Goal: Information Seeking & Learning: Learn about a topic

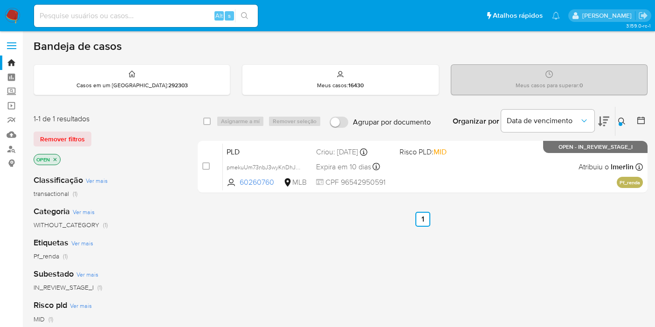
scroll to position [52, 0]
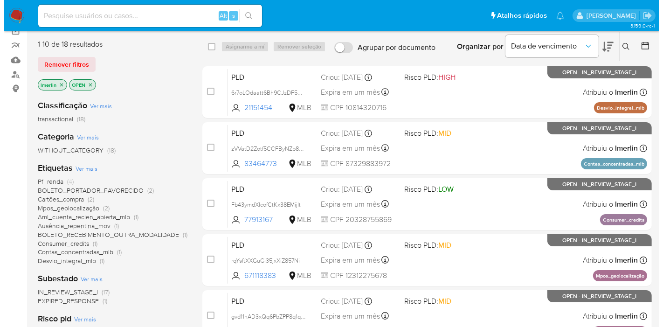
scroll to position [52, 0]
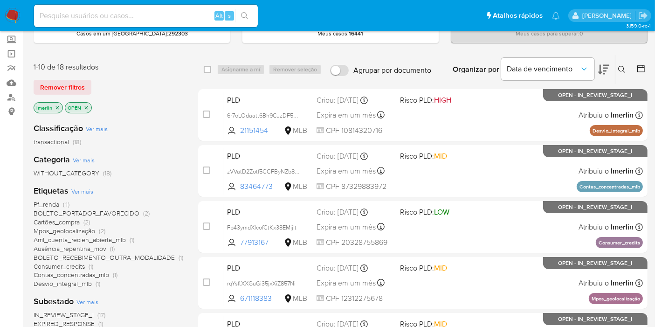
click at [55, 107] on icon "close-filter" at bounding box center [58, 108] width 6 height 6
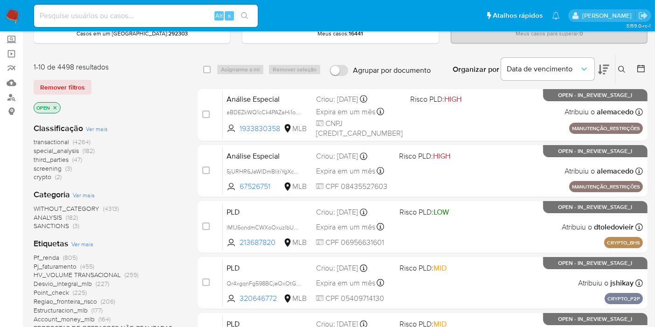
click at [70, 166] on span "(3)" at bounding box center [68, 168] width 7 height 9
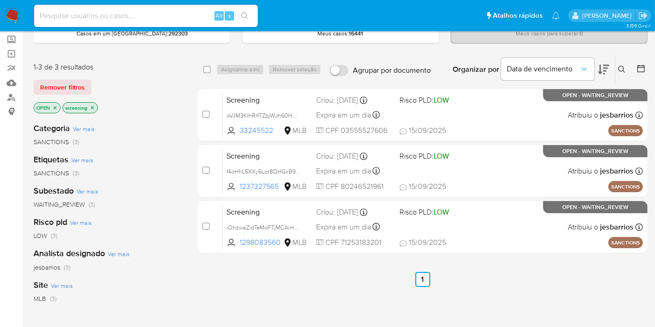
click at [92, 108] on icon "close-filter" at bounding box center [93, 108] width 6 height 6
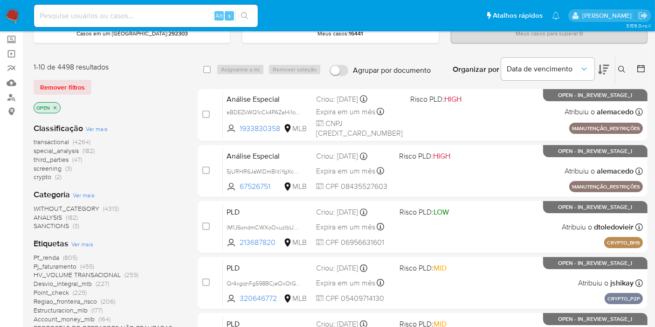
click at [627, 69] on button at bounding box center [622, 69] width 15 height 11
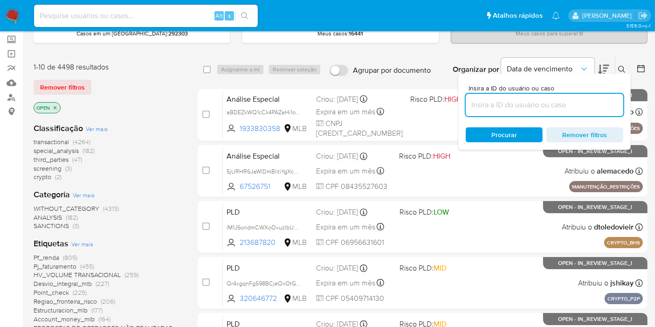
click at [536, 105] on input at bounding box center [545, 105] width 158 height 12
type input "GqSZPzMueFLbvp8R8zS4pqjU"
click at [483, 130] on span "Procurar" at bounding box center [504, 134] width 64 height 13
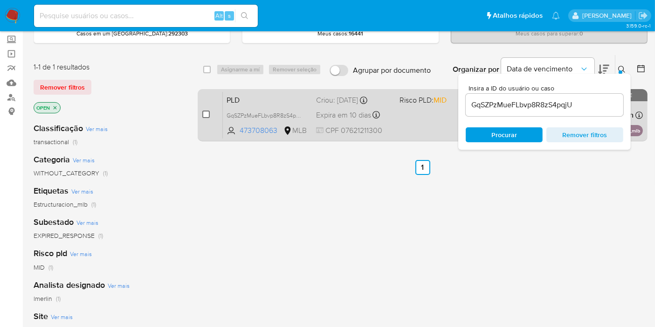
click at [202, 113] on input "checkbox" at bounding box center [205, 114] width 7 height 7
checkbox input "true"
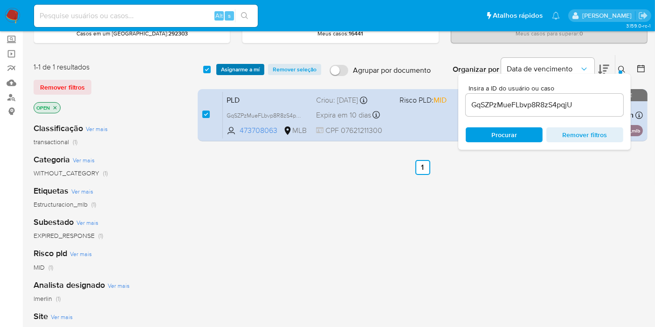
click at [246, 68] on span "Asignarme a mí" at bounding box center [240, 69] width 39 height 9
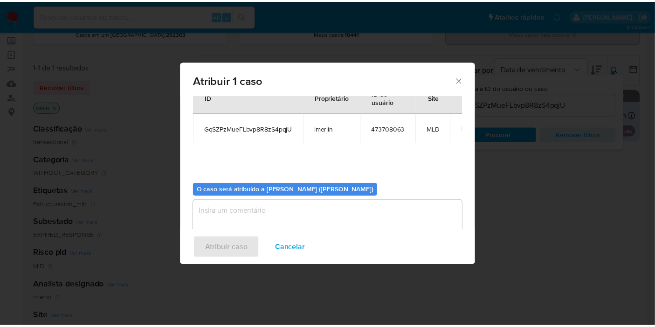
scroll to position [48, 0]
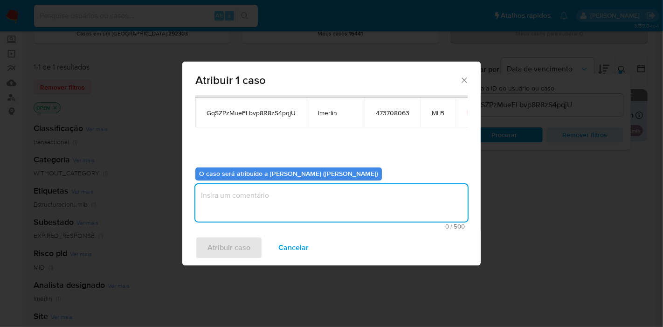
click at [294, 202] on textarea "assign-modal" at bounding box center [331, 202] width 272 height 37
click at [237, 245] on span "Atribuir caso" at bounding box center [228, 247] width 43 height 21
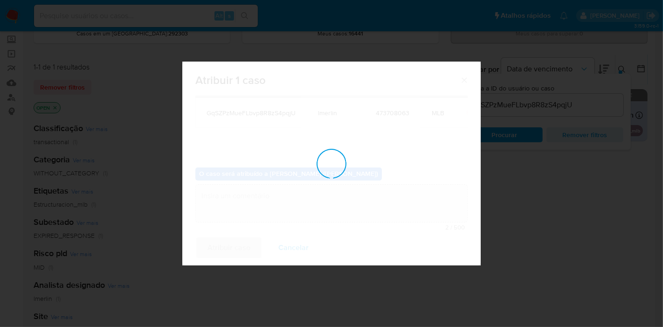
checkbox input "false"
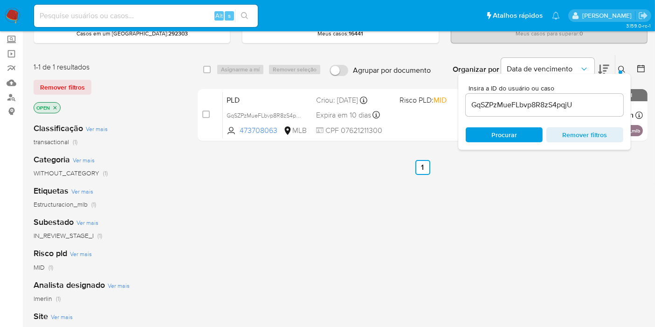
click at [260, 211] on div "select-all-cases-checkbox Asignarme a mí Remover seleção Agrupar por documento …" at bounding box center [423, 266] width 450 height 422
click at [374, 193] on div "select-all-cases-checkbox Asignarme a mí Remover seleção Agrupar por documento …" at bounding box center [423, 266] width 450 height 422
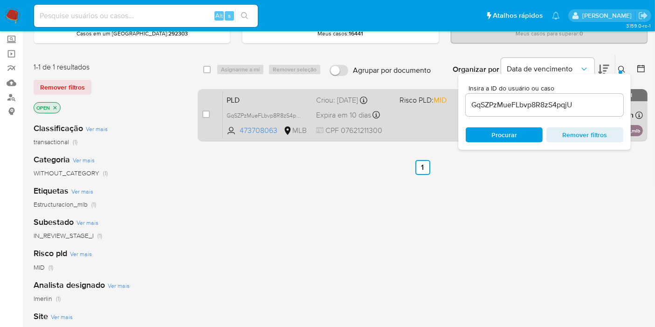
click at [279, 94] on span "PLD" at bounding box center [268, 99] width 82 height 12
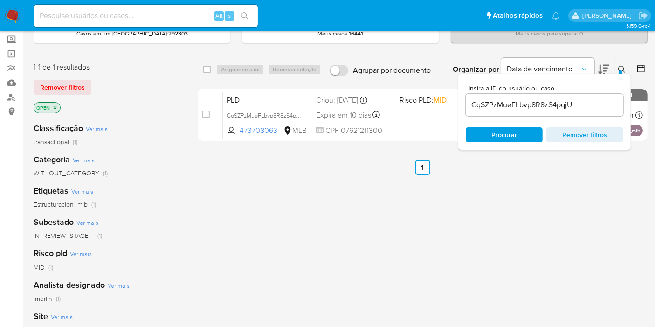
click at [183, 14] on input at bounding box center [146, 16] width 224 height 12
paste input "GNhTJUmWlqgFYENhJ7QYx3EK"
type input "GNhTJUmWlqgFYENhJ7QYx3EK"
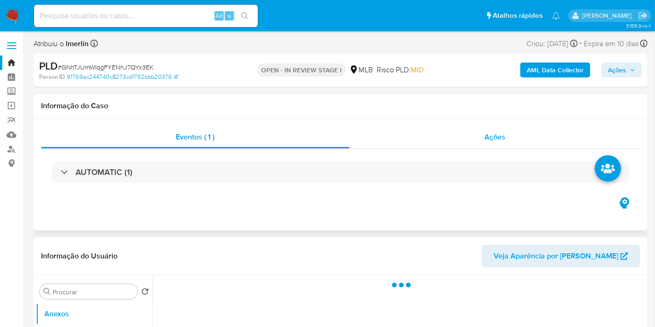
click at [480, 132] on div "Ações" at bounding box center [495, 137] width 291 height 22
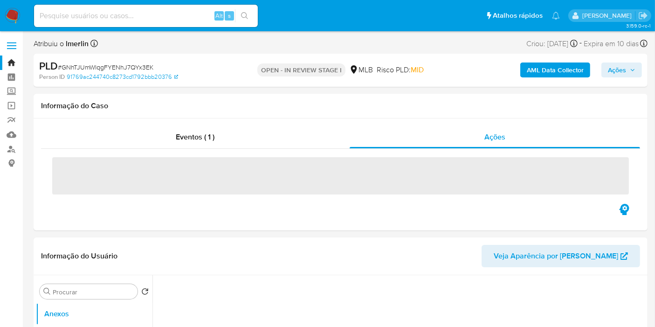
select select "10"
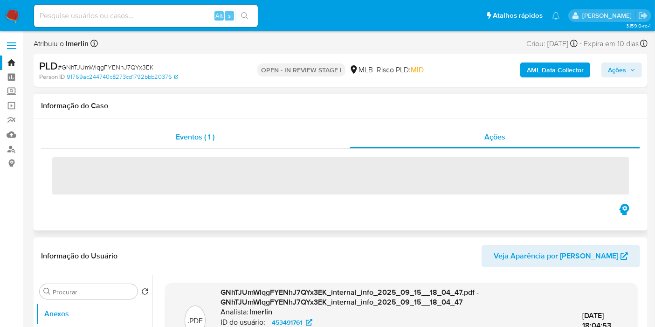
click at [182, 138] on span "Eventos ( 1 )" at bounding box center [195, 136] width 39 height 11
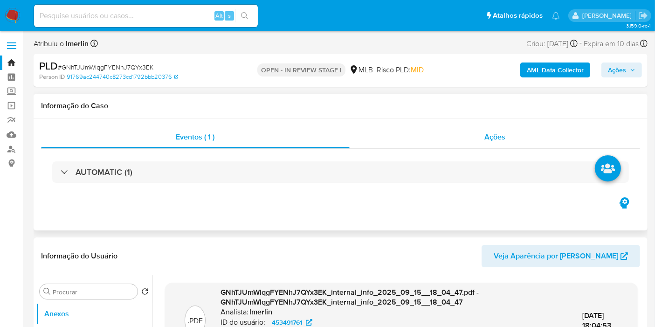
click at [492, 146] on div "Ações" at bounding box center [495, 137] width 291 height 22
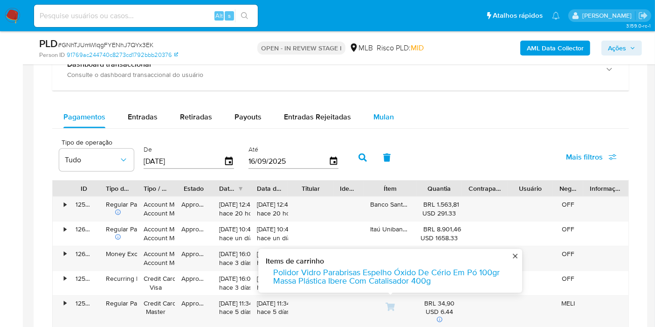
scroll to position [622, 0]
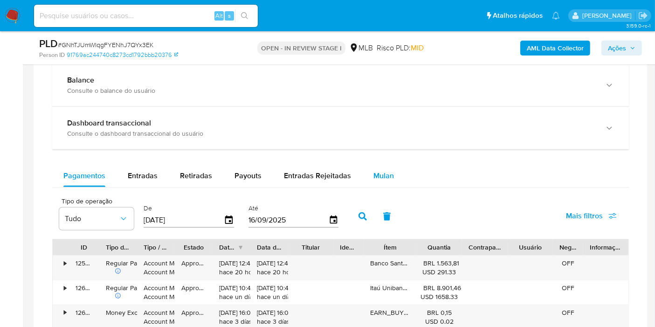
click at [393, 173] on button "Mulan" at bounding box center [383, 176] width 43 height 22
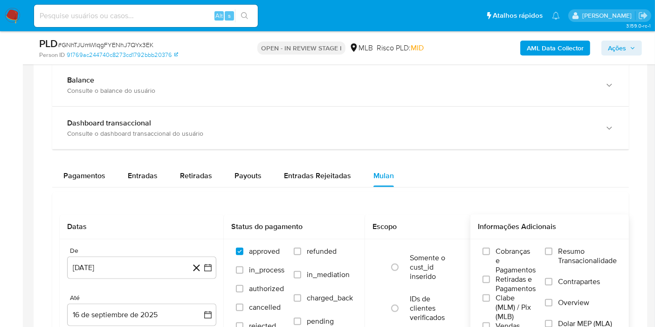
click at [591, 257] on span "Resumo Transacionalidade" at bounding box center [587, 256] width 59 height 19
click at [553, 255] on input "Resumo Transacionalidade" at bounding box center [548, 251] width 7 height 7
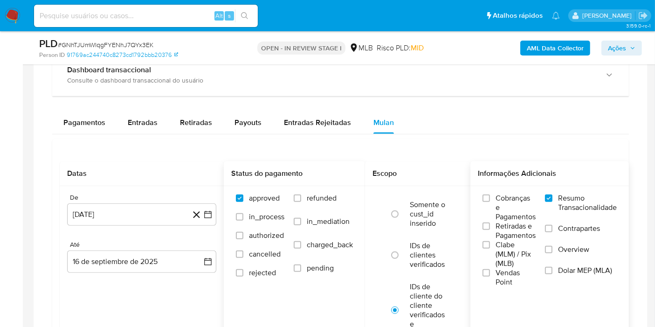
scroll to position [725, 0]
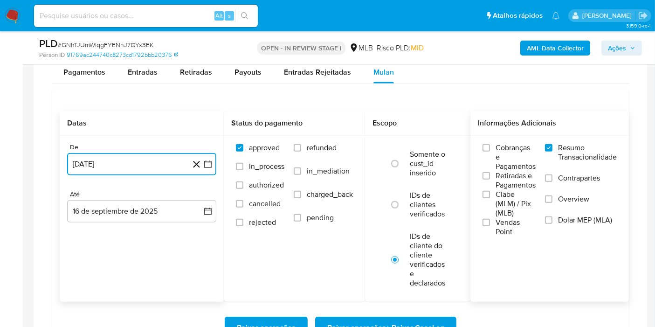
click at [212, 162] on icon "button" at bounding box center [207, 163] width 9 height 9
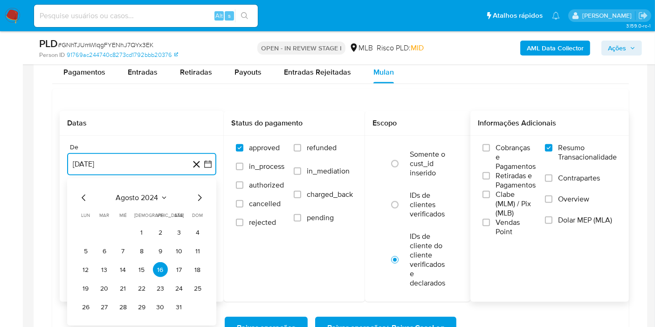
click at [159, 193] on button "agosto 2024" at bounding box center [142, 197] width 52 height 9
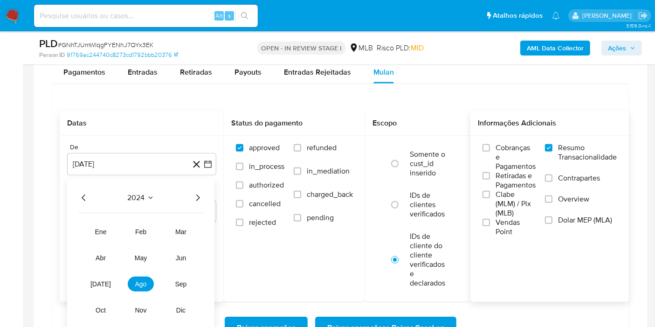
click at [201, 193] on icon "Año siguiente" at bounding box center [197, 197] width 11 height 11
click at [97, 282] on span "jul" at bounding box center [100, 283] width 21 height 7
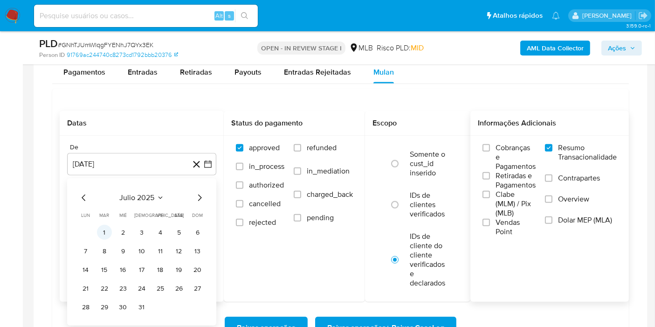
click at [102, 225] on button "1" at bounding box center [104, 232] width 15 height 15
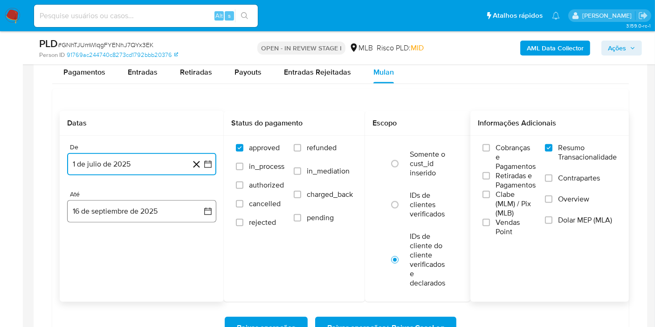
click at [186, 212] on button "16 de septiembre de 2025" at bounding box center [141, 211] width 149 height 22
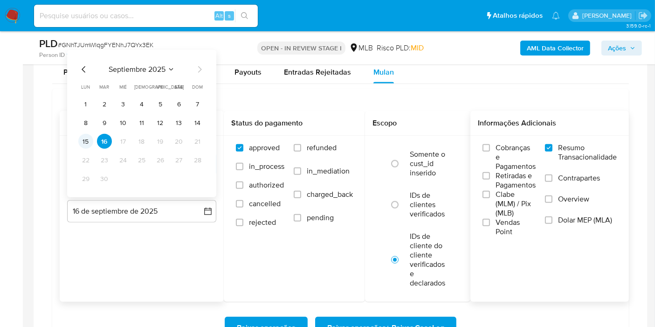
click at [80, 137] on button "15" at bounding box center [85, 141] width 15 height 15
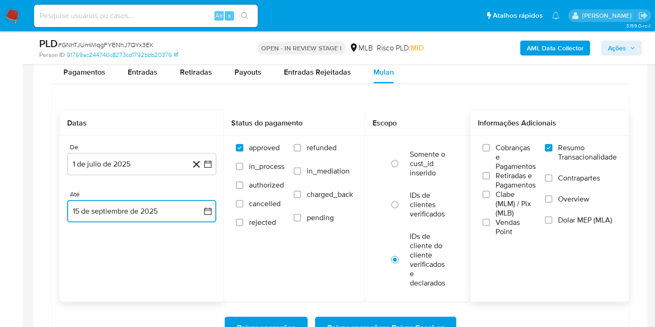
scroll to position [777, 0]
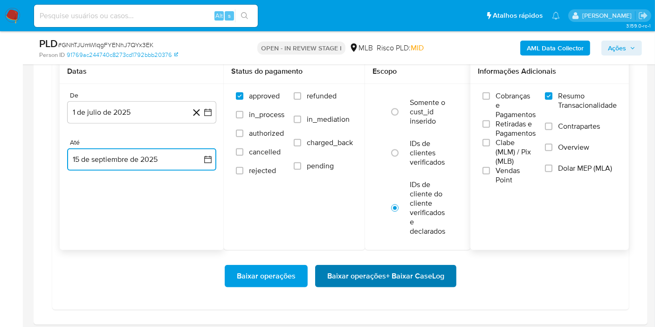
click at [359, 268] on span "Baixar operações + Baixar CaseLog" at bounding box center [385, 276] width 117 height 21
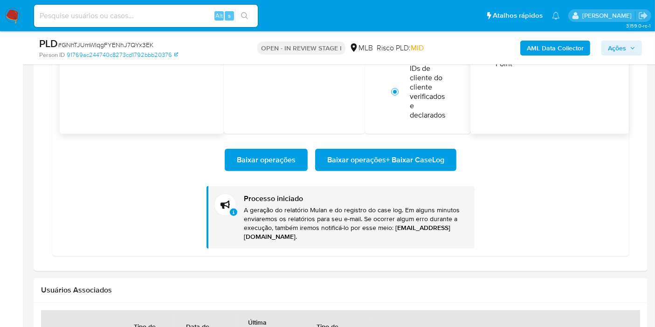
scroll to position [829, 0]
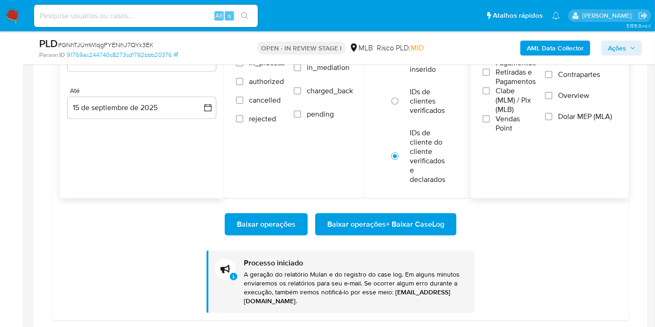
click at [152, 16] on input at bounding box center [146, 16] width 224 height 12
paste input "pmekuUm73nbJ3wyKnDhJUxFp"
type input "pmekuUm73nbJ3wyKnDhJUxFp"
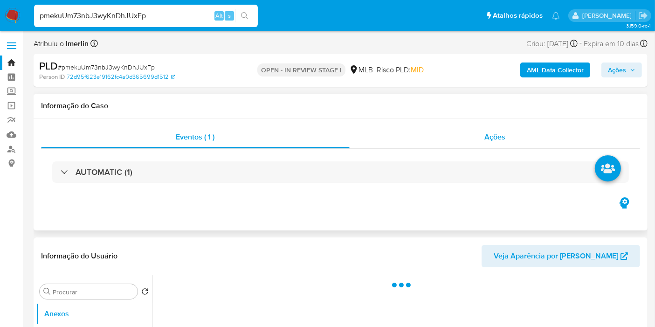
select select "10"
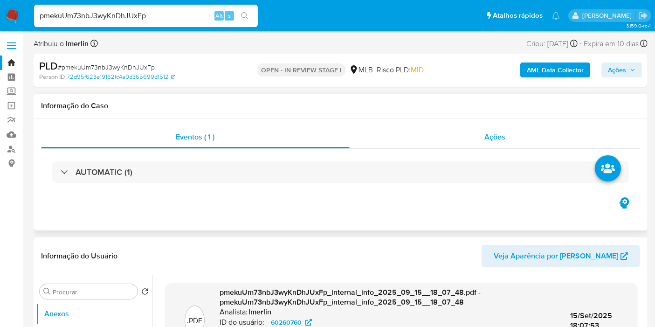
click at [520, 145] on div "Ações" at bounding box center [495, 137] width 291 height 22
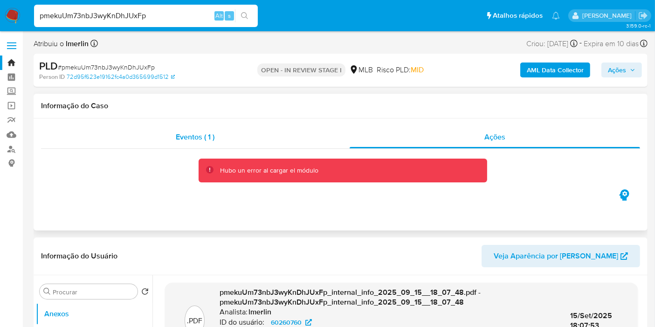
click at [221, 128] on div "Eventos ( 1 )" at bounding box center [195, 137] width 309 height 22
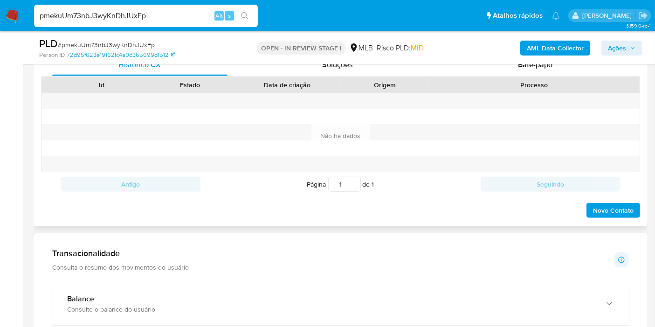
scroll to position [725, 0]
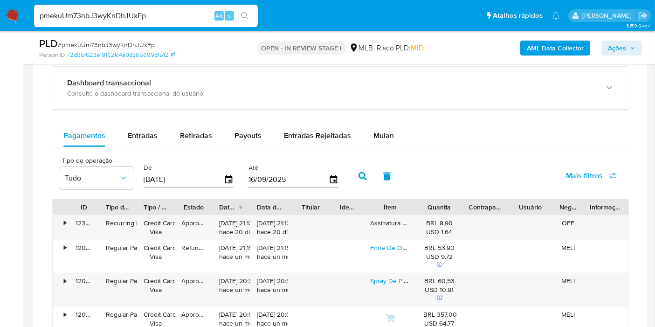
click at [392, 130] on button "Mulan" at bounding box center [383, 135] width 43 height 22
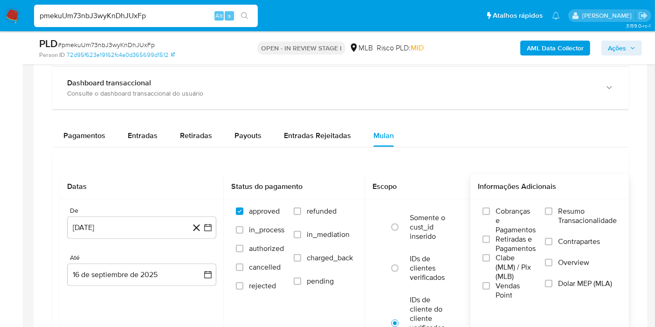
click at [575, 217] on span "Resumo Transacionalidade" at bounding box center [587, 216] width 59 height 19
click at [553, 215] on input "Resumo Transacionalidade" at bounding box center [548, 210] width 7 height 7
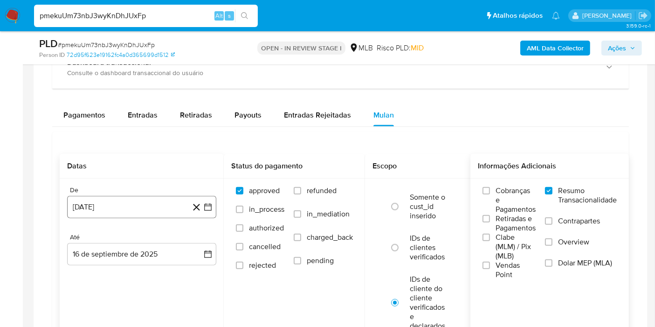
scroll to position [777, 0]
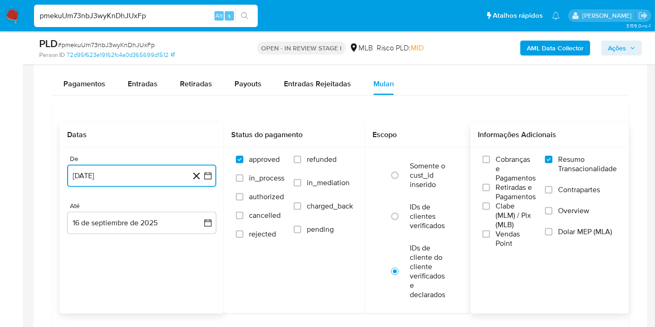
click at [210, 174] on icon "button" at bounding box center [207, 175] width 9 height 9
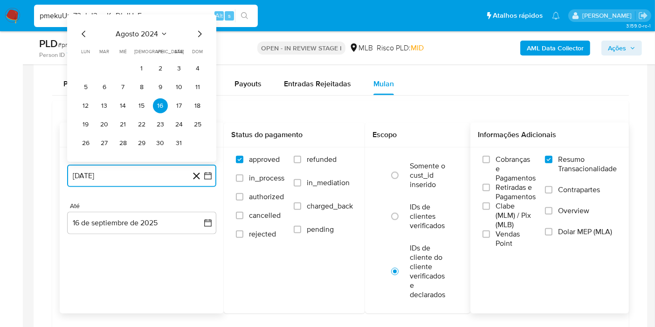
click at [159, 33] on button "agosto 2024" at bounding box center [142, 33] width 52 height 9
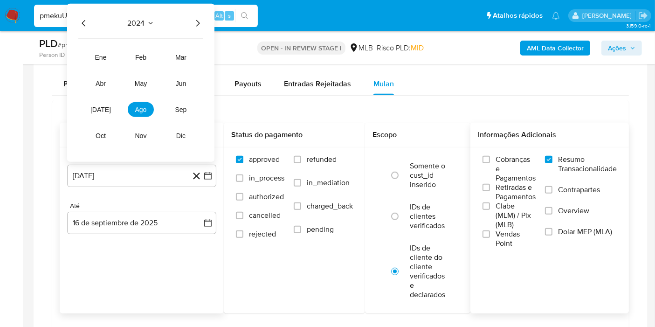
click at [198, 23] on icon "Año siguiente" at bounding box center [197, 23] width 11 height 11
click at [97, 106] on span "jul" at bounding box center [100, 109] width 21 height 7
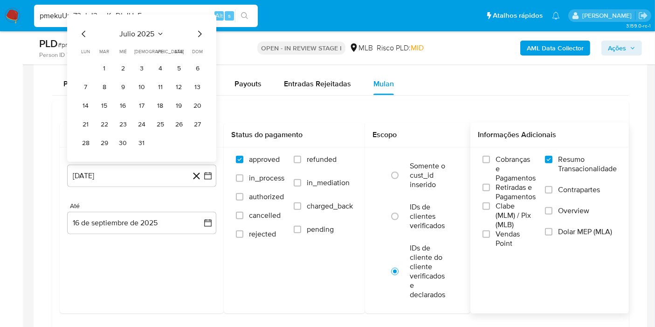
drag, startPoint x: 107, startPoint y: 68, endPoint x: 120, endPoint y: 83, distance: 20.1
click at [106, 68] on button "1" at bounding box center [104, 68] width 15 height 15
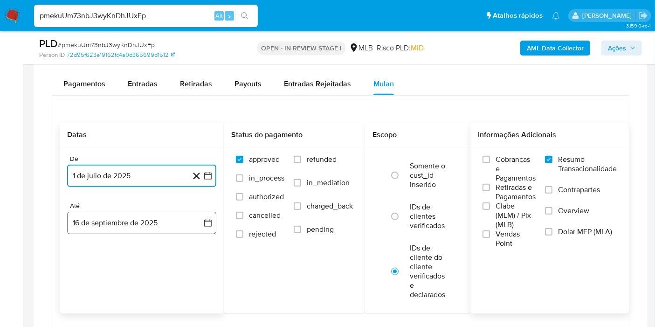
click at [178, 217] on button "16 de septiembre de 2025" at bounding box center [141, 223] width 149 height 22
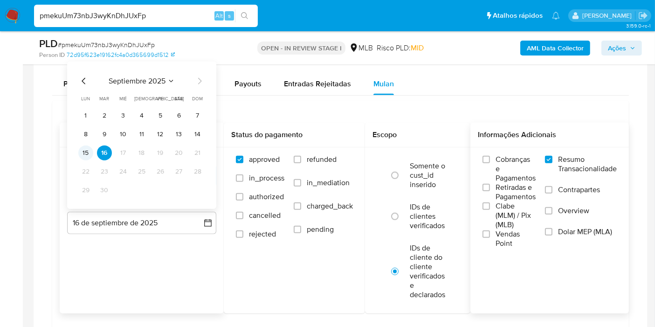
click at [83, 149] on button "15" at bounding box center [85, 152] width 15 height 15
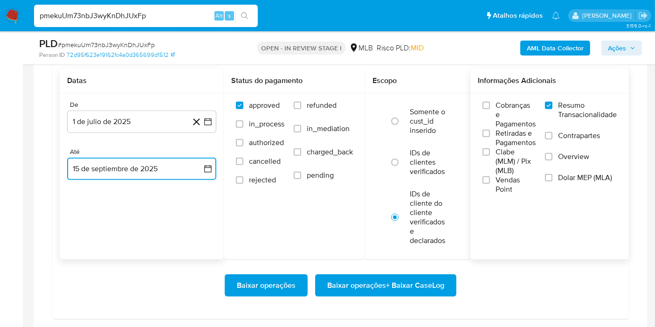
scroll to position [880, 0]
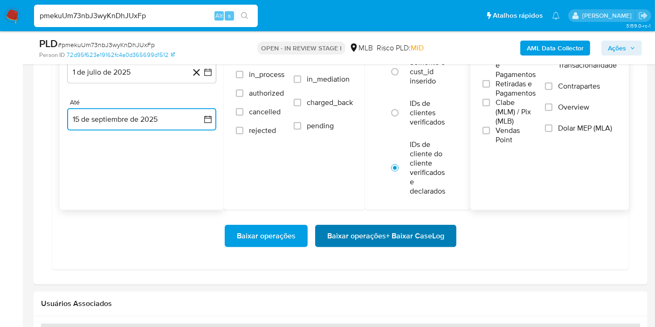
click at [415, 231] on span "Baixar operações + Baixar CaseLog" at bounding box center [385, 236] width 117 height 21
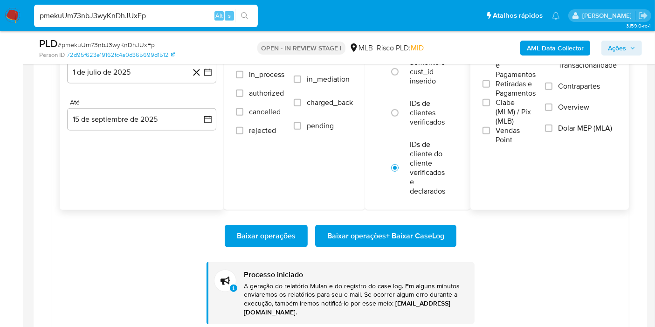
click at [181, 21] on input "pmekuUm73nbJ3wyKnDhJUxFp" at bounding box center [146, 16] width 224 height 12
paste input "L64EaP5Wd4VkvqOwk1I6N8Ve"
type input "L64EaP5Wd4VkvqOwk1I6N8Ve"
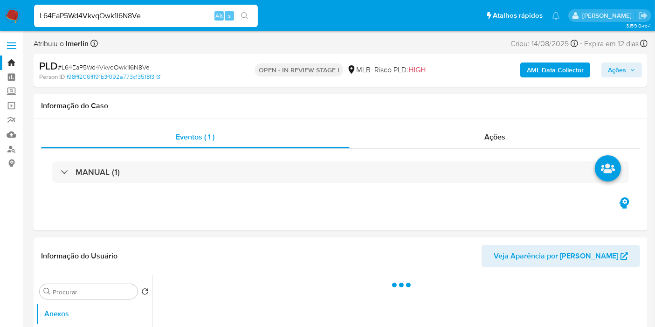
select select "10"
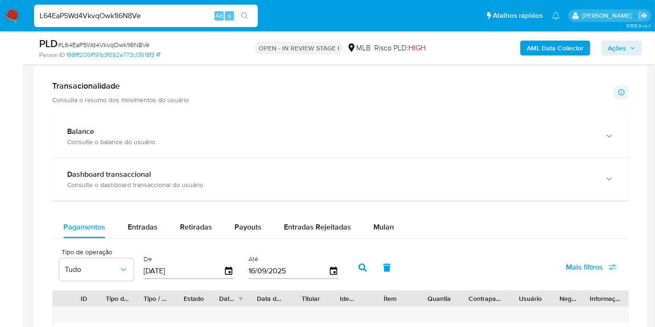
scroll to position [725, 0]
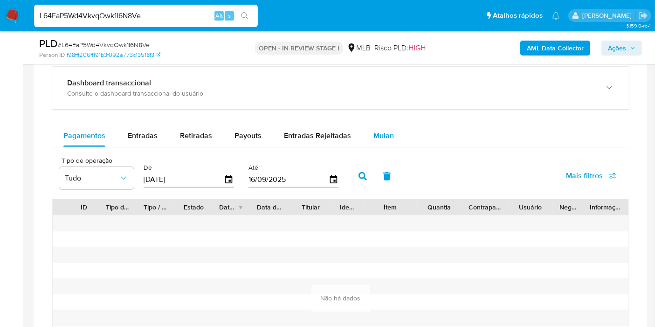
click at [381, 127] on div "Mulan" at bounding box center [383, 135] width 21 height 22
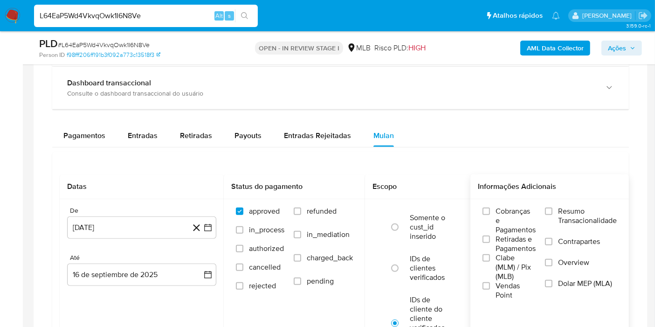
click at [580, 208] on span "Resumo Transacionalidade" at bounding box center [587, 216] width 59 height 19
click at [553, 208] on input "Resumo Transacionalidade" at bounding box center [548, 210] width 7 height 7
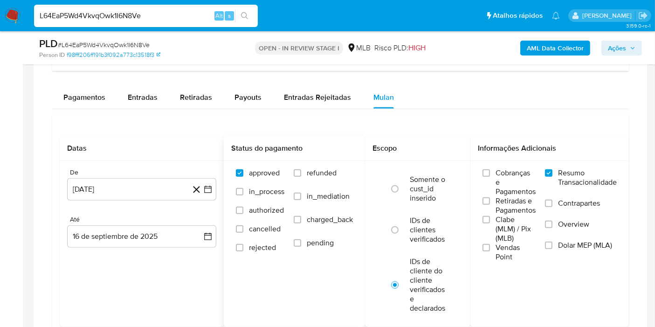
scroll to position [829, 0]
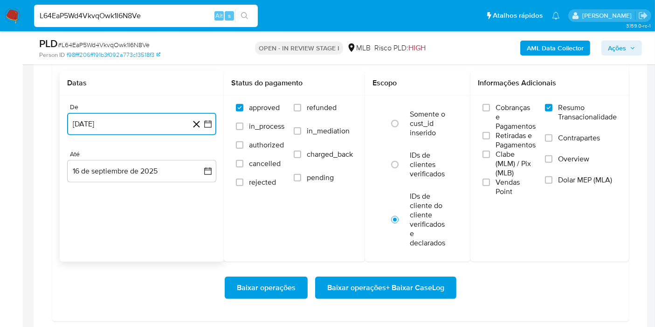
click at [214, 126] on button "16 de agosto de 2024" at bounding box center [141, 124] width 149 height 22
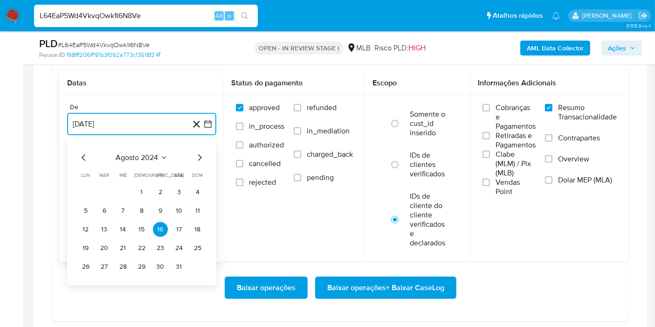
click at [134, 155] on span "agosto 2024" at bounding box center [137, 157] width 42 height 9
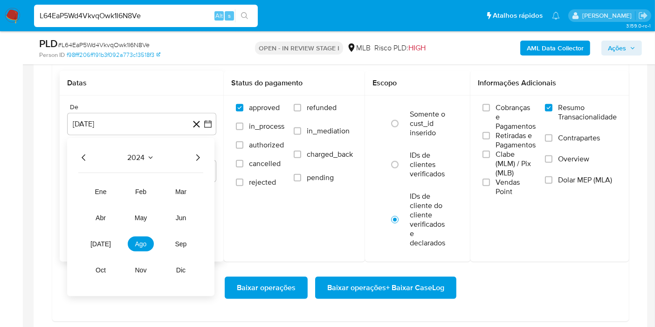
click at [200, 159] on icon "Año siguiente" at bounding box center [197, 157] width 11 height 11
click at [100, 237] on button "jul" at bounding box center [101, 243] width 26 height 15
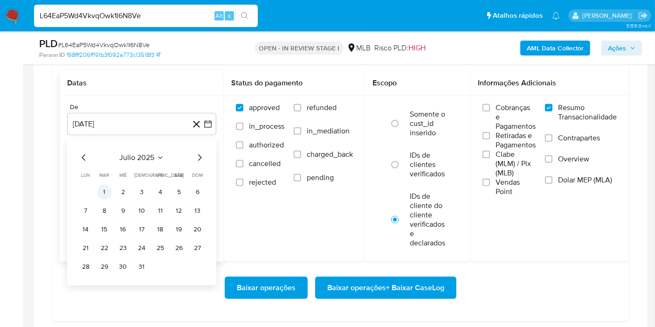
click at [111, 192] on button "1" at bounding box center [104, 192] width 15 height 15
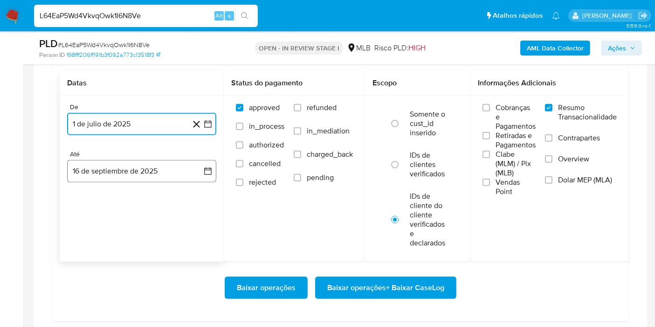
click at [189, 176] on button "16 de septiembre de 2025" at bounding box center [141, 171] width 149 height 22
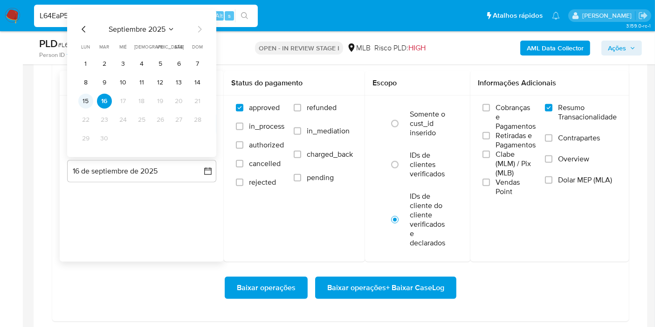
click at [91, 98] on button "15" at bounding box center [85, 101] width 15 height 15
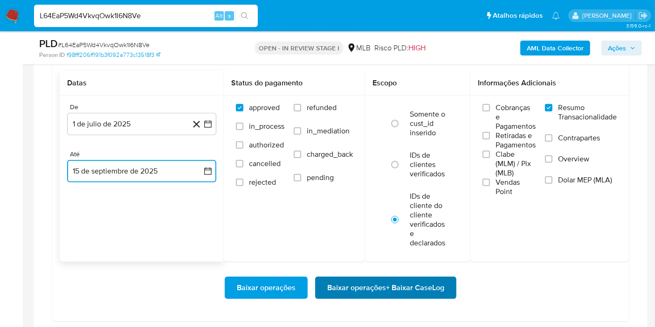
click at [413, 279] on span "Baixar operações + Baixar CaseLog" at bounding box center [385, 287] width 117 height 21
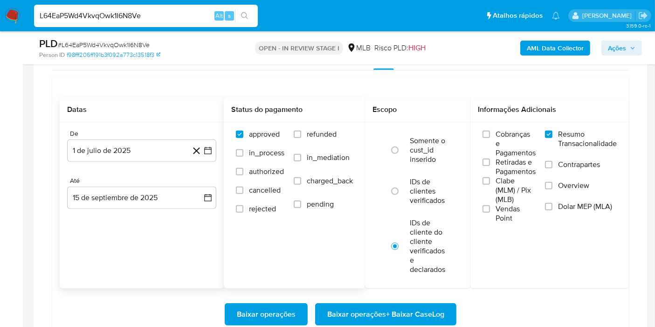
scroll to position [880, 0]
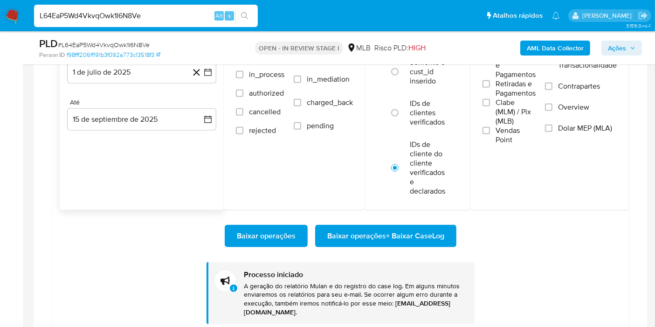
click at [168, 14] on input "L64EaP5Wd4VkvqOwk1I6N8Ve" at bounding box center [146, 16] width 224 height 12
paste input "iTBSPr3PGBXqVRrDyNc9NyaQ"
type input "iTBSPr3PGBXqVRrDyNc9NyaQ"
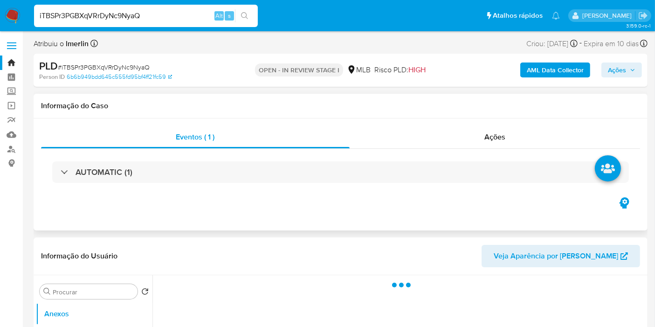
select select "10"
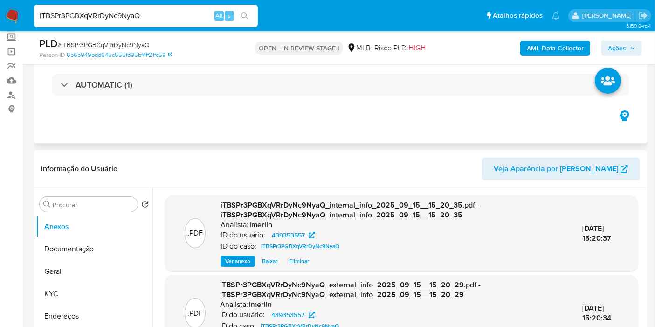
scroll to position [104, 0]
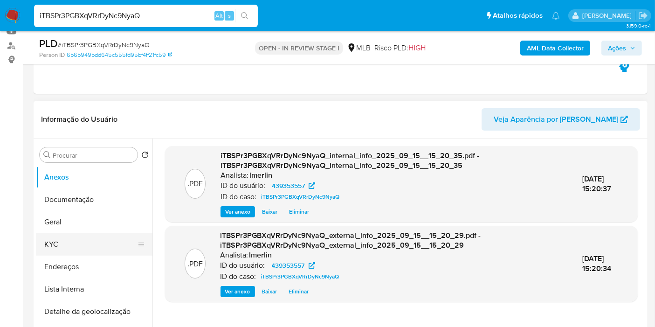
click at [86, 242] on button "KYC" at bounding box center [90, 244] width 109 height 22
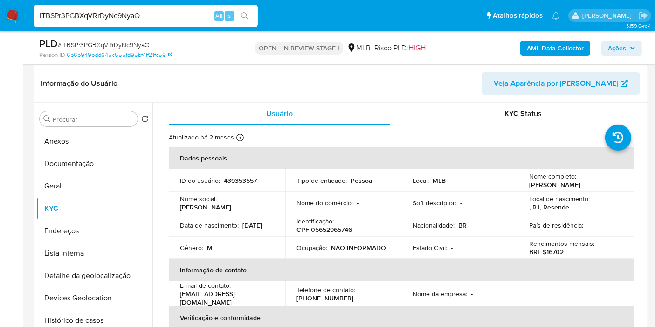
scroll to position [155, 0]
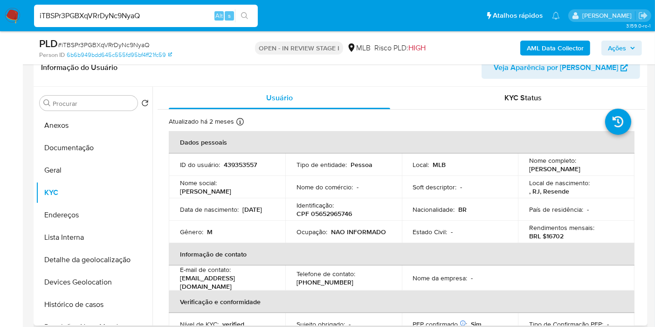
click at [332, 214] on p "CPF 05652965746" at bounding box center [324, 213] width 55 height 8
click at [337, 210] on p "CPF 05652965746" at bounding box center [324, 213] width 55 height 8
copy p "05652965746"
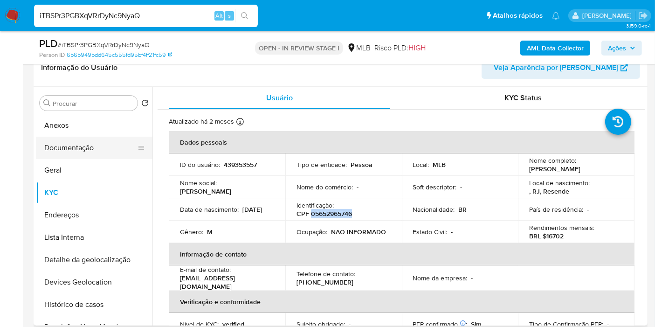
click at [72, 152] on button "Documentação" at bounding box center [90, 148] width 109 height 22
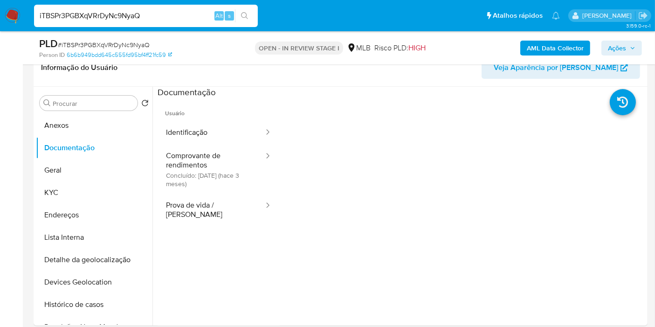
click at [220, 158] on button "Comprovante de rendimentos Concluído: 17/06/2025 (hace 3 meses)" at bounding box center [211, 169] width 107 height 49
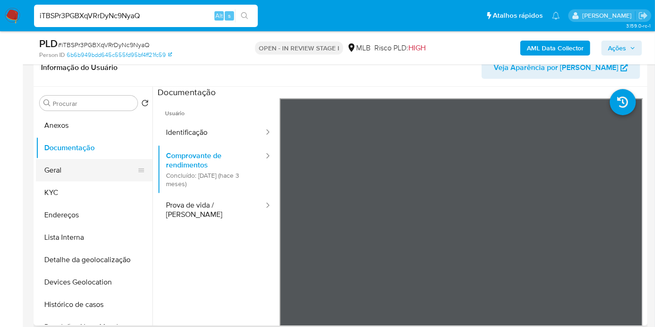
click at [85, 172] on button "Geral" at bounding box center [90, 170] width 109 height 22
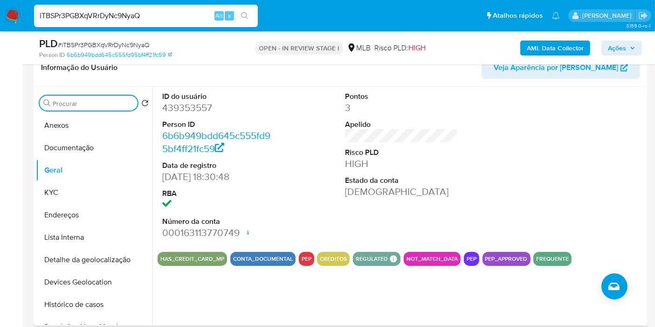
click at [73, 106] on input "Procurar" at bounding box center [93, 103] width 81 height 8
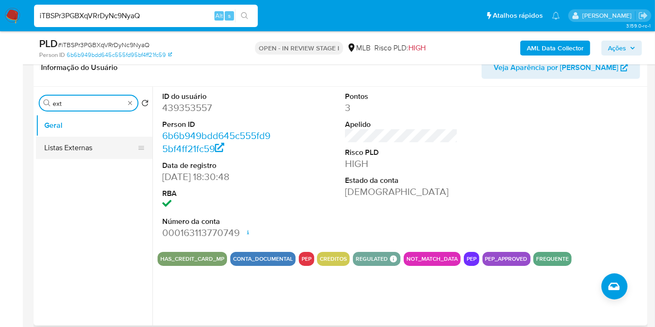
type input "ext"
click at [111, 157] on button "Listas Externas" at bounding box center [90, 148] width 109 height 22
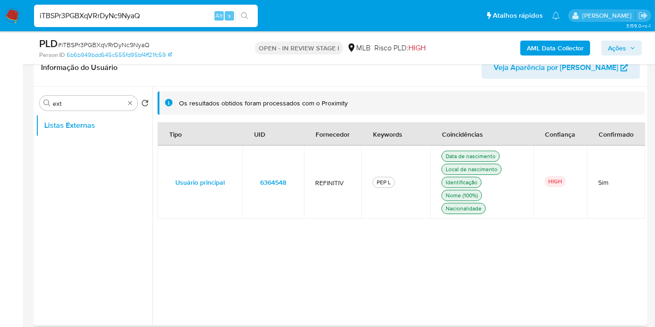
click at [299, 183] on td "6364548" at bounding box center [273, 181] width 62 height 73
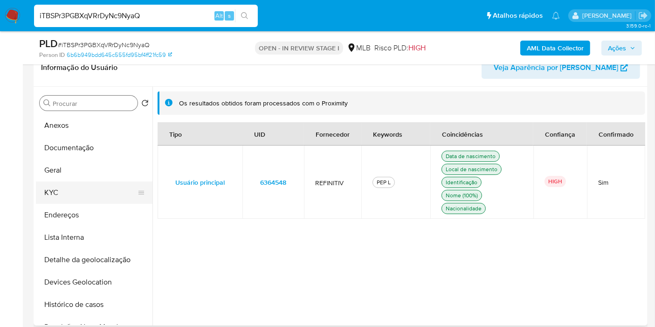
click at [96, 187] on button "KYC" at bounding box center [90, 192] width 109 height 22
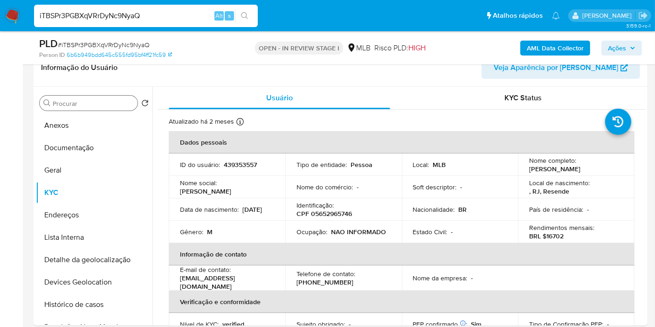
click at [75, 98] on div "Procurar" at bounding box center [89, 103] width 98 height 15
click at [78, 102] on input "Procurar" at bounding box center [93, 103] width 81 height 8
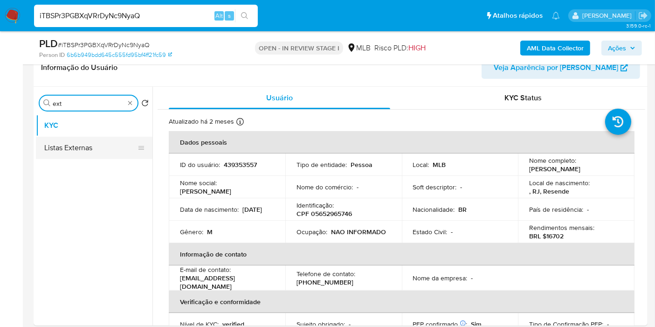
type input "ext"
click at [86, 151] on button "Listas Externas" at bounding box center [90, 148] width 109 height 22
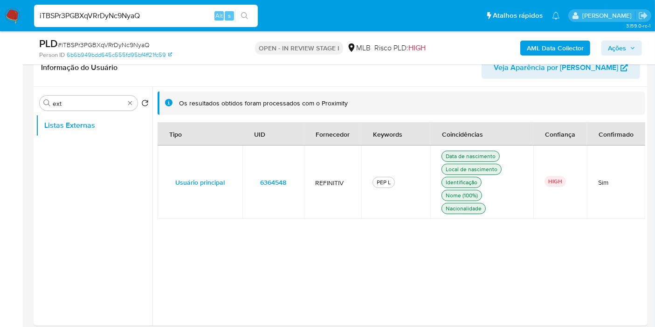
click at [301, 183] on td "6364548" at bounding box center [273, 181] width 62 height 73
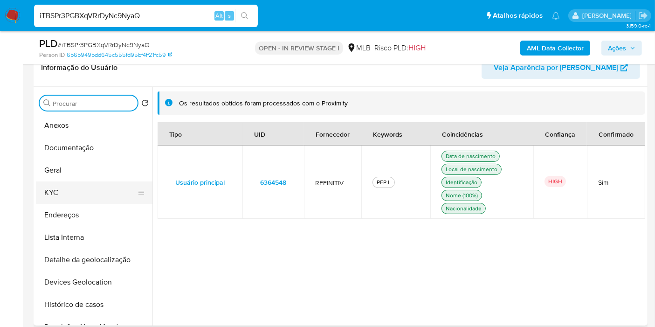
click at [81, 199] on button "KYC" at bounding box center [90, 192] width 109 height 22
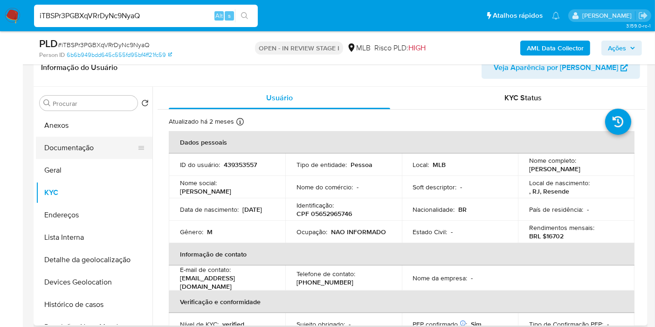
click at [104, 146] on button "Documentação" at bounding box center [90, 148] width 109 height 22
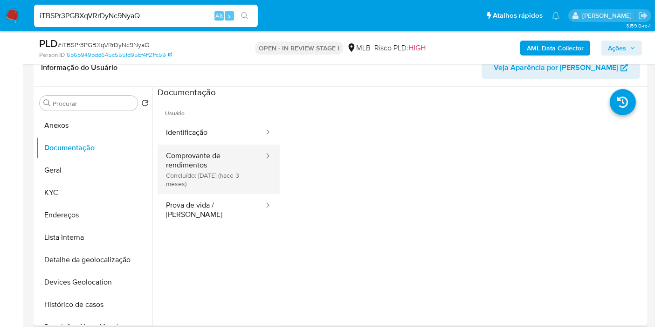
click at [230, 165] on button "Comprovante de rendimentos Concluído: 17/06/2025 (hace 3 meses)" at bounding box center [211, 169] width 107 height 49
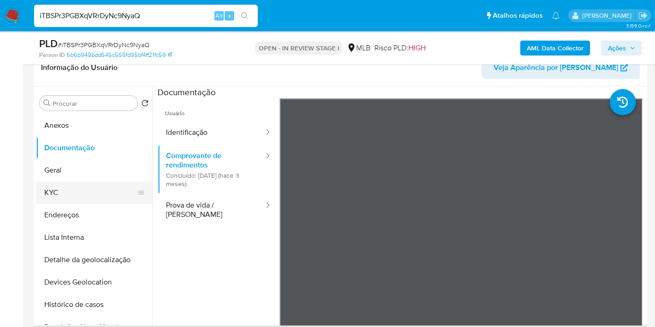
click at [69, 187] on button "KYC" at bounding box center [90, 192] width 109 height 22
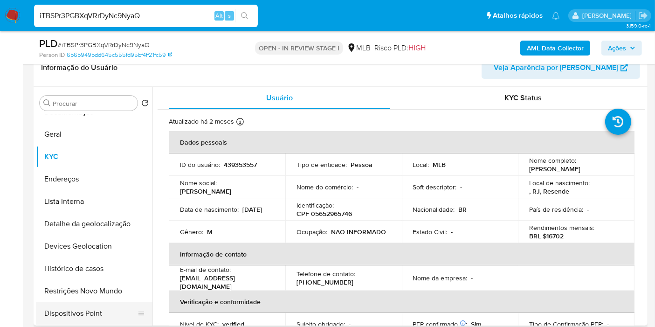
scroll to position [52, 0]
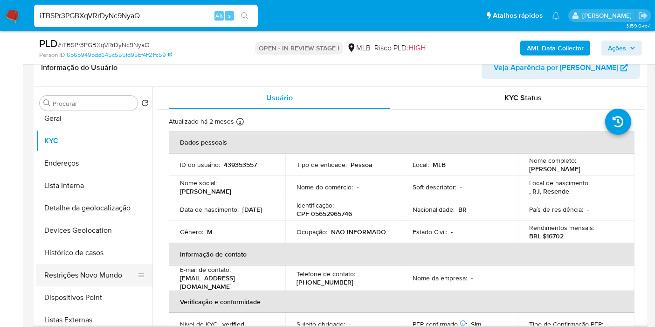
click at [85, 273] on button "Restrições Novo Mundo" at bounding box center [90, 275] width 109 height 22
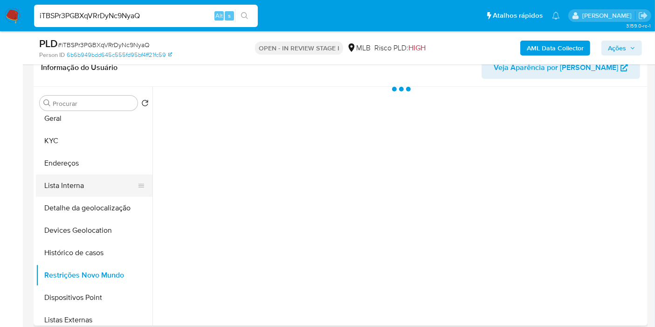
scroll to position [0, 0]
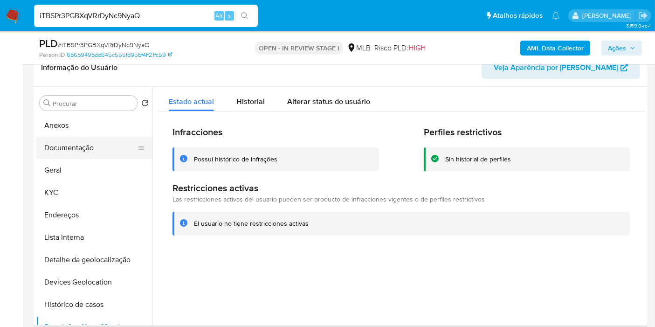
click at [79, 155] on button "Documentação" at bounding box center [90, 148] width 109 height 22
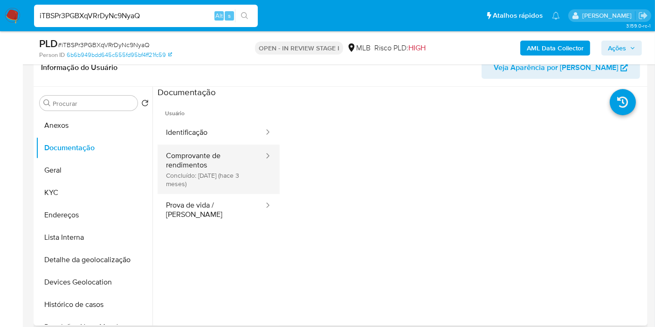
click at [217, 182] on button "Comprovante de rendimentos Concluído: 17/06/2025 (hace 3 meses)" at bounding box center [211, 169] width 107 height 49
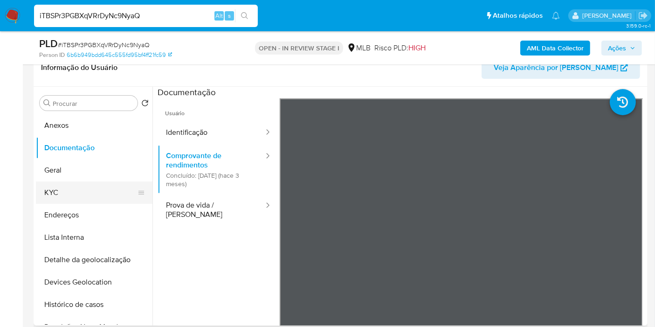
click at [63, 193] on button "KYC" at bounding box center [90, 192] width 109 height 22
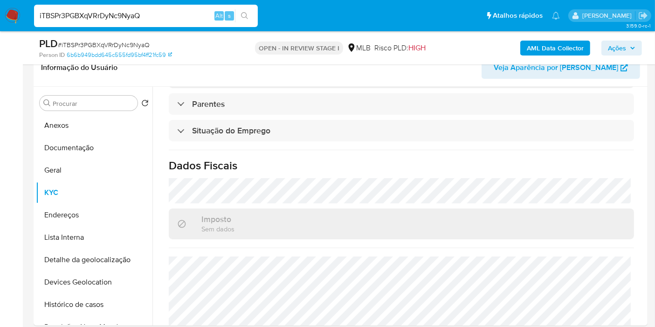
scroll to position [423, 0]
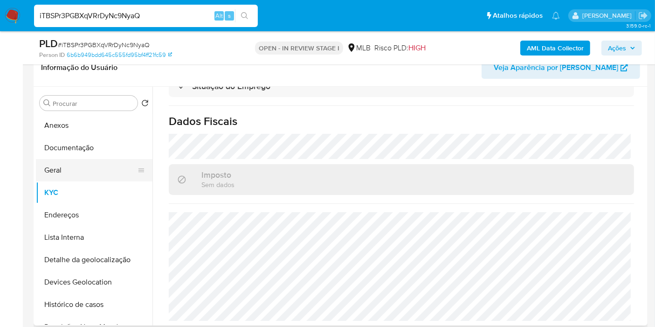
click at [97, 174] on button "Geral" at bounding box center [90, 170] width 109 height 22
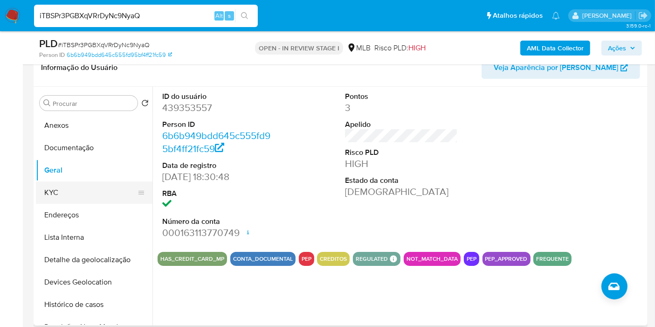
click at [65, 195] on button "KYC" at bounding box center [90, 192] width 109 height 22
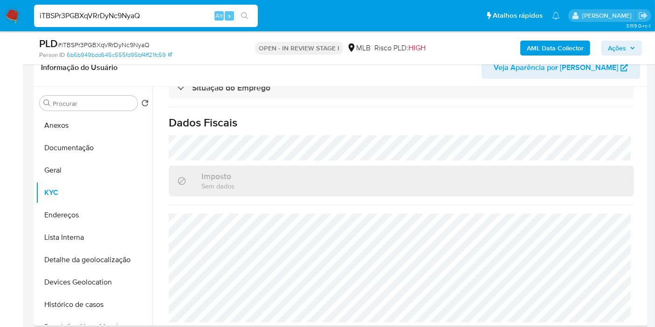
scroll to position [423, 0]
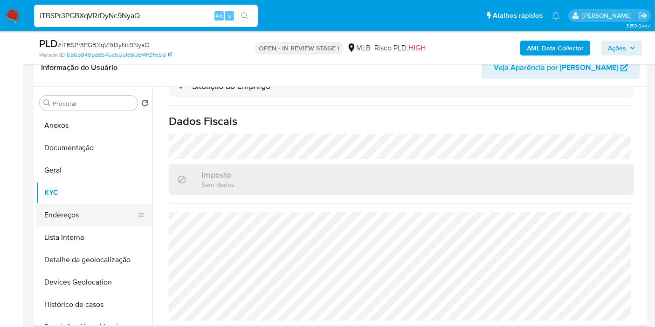
click at [97, 220] on button "Endereços" at bounding box center [90, 215] width 109 height 22
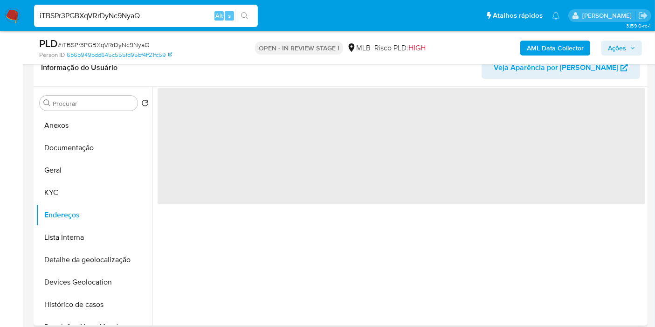
scroll to position [0, 0]
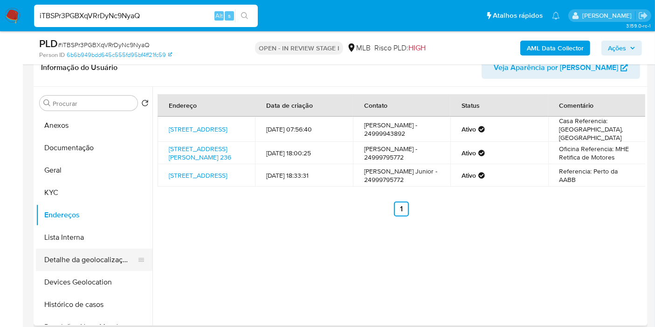
click at [111, 249] on button "Detalhe da geolocalização" at bounding box center [90, 260] width 109 height 22
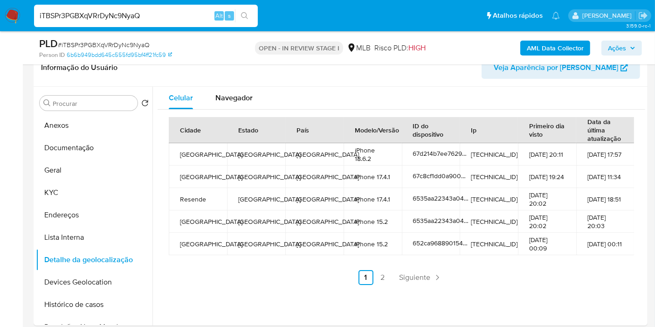
click at [251, 84] on div "Informação do Usuário Veja Aparência por Pessoa" at bounding box center [341, 68] width 614 height 38
click at [246, 94] on span "Navegador" at bounding box center [233, 97] width 37 height 11
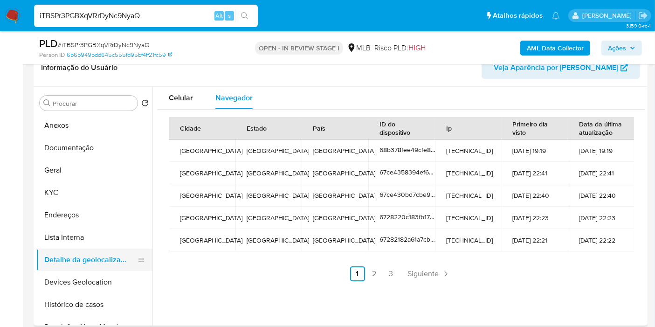
drag, startPoint x: 117, startPoint y: 279, endPoint x: 110, endPoint y: 261, distance: 19.0
click at [116, 279] on button "Devices Geolocation" at bounding box center [94, 282] width 117 height 22
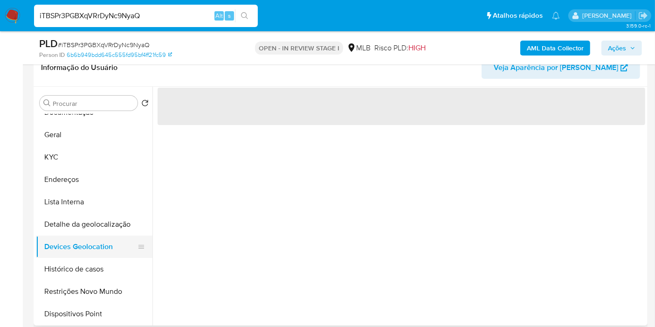
scroll to position [52, 0]
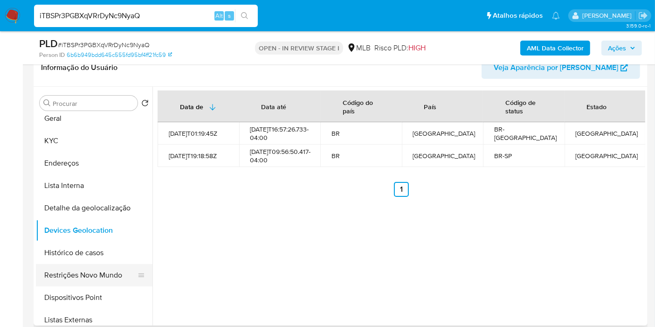
click at [105, 271] on button "Restrições Novo Mundo" at bounding box center [90, 275] width 109 height 22
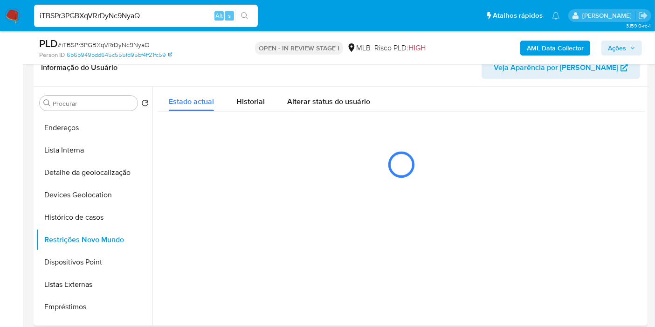
scroll to position [104, 0]
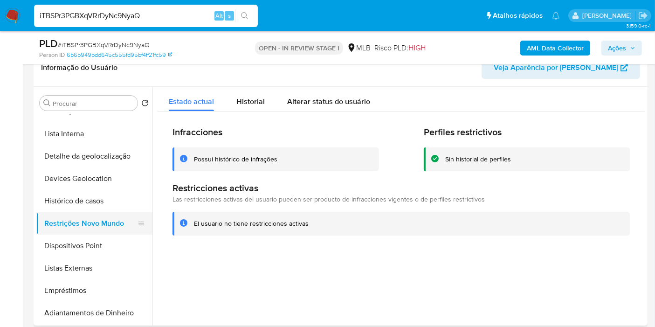
click at [118, 231] on button "Restrições Novo Mundo" at bounding box center [90, 223] width 109 height 22
click at [110, 249] on button "Dispositivos Point" at bounding box center [90, 246] width 109 height 22
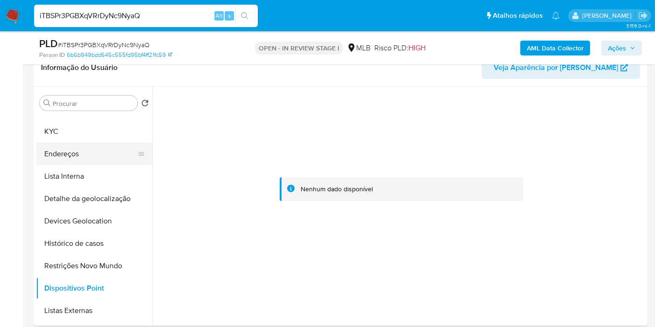
scroll to position [52, 0]
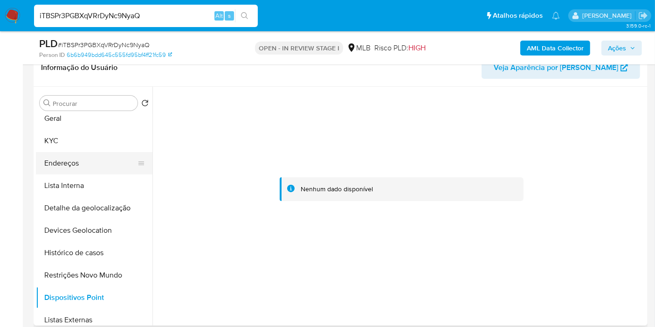
click at [77, 158] on button "Endereços" at bounding box center [90, 163] width 109 height 22
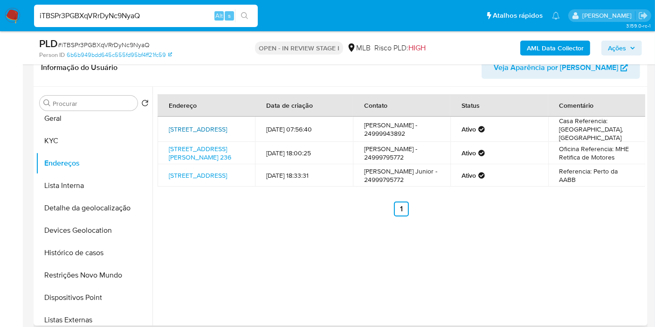
click at [210, 134] on link "Rua Doze 89, Resende, Rio De Janeiro, 27525844, Brasil 89" at bounding box center [198, 128] width 58 height 9
drag, startPoint x: 52, startPoint y: 145, endPoint x: 57, endPoint y: 144, distance: 5.1
click at [52, 145] on button "KYC" at bounding box center [90, 141] width 109 height 22
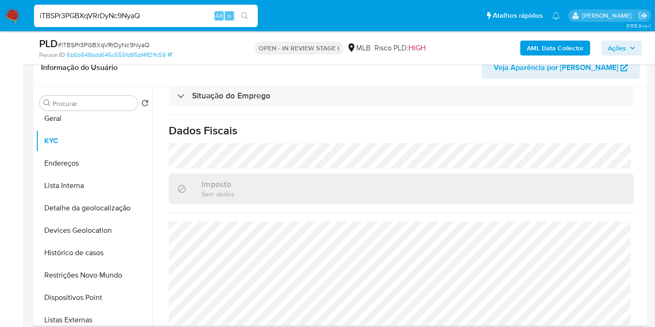
scroll to position [423, 0]
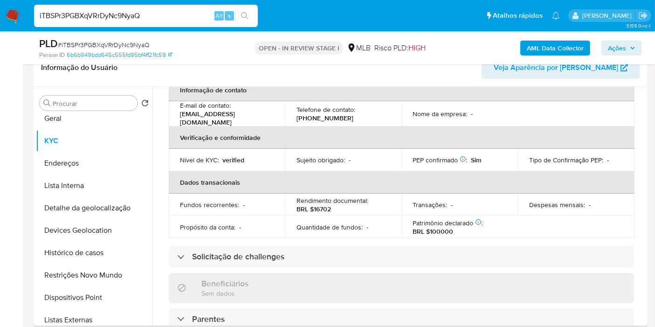
click at [311, 207] on p "BRL $16702" at bounding box center [314, 209] width 35 height 8
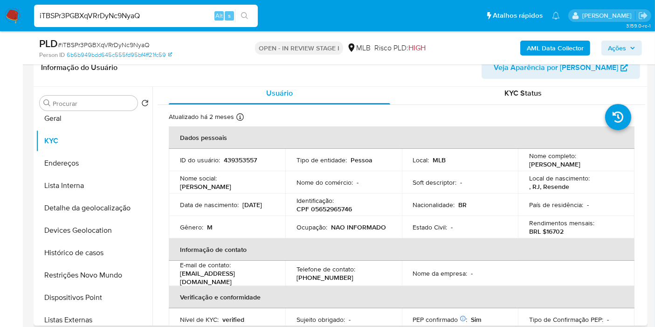
scroll to position [0, 0]
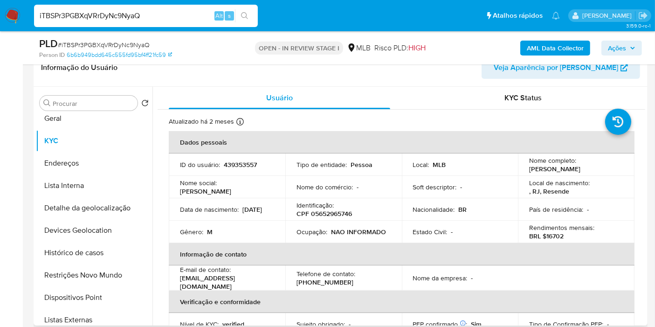
click at [319, 214] on p "CPF 05652965746" at bounding box center [324, 213] width 55 height 8
copy p "05652965746"
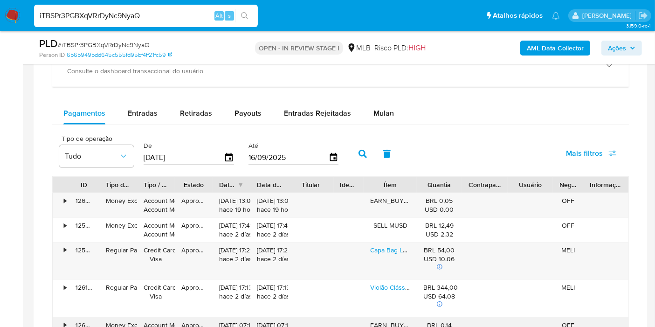
scroll to position [622, 0]
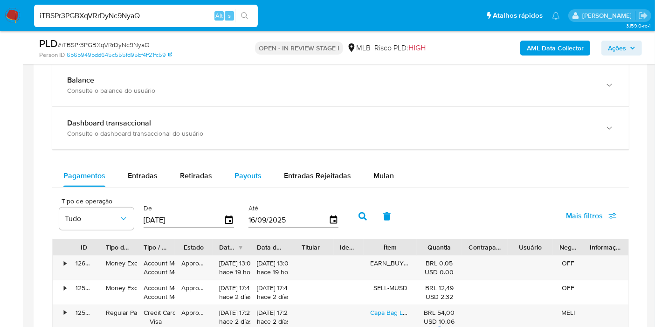
click at [240, 173] on span "Payouts" at bounding box center [248, 175] width 27 height 11
select select "10"
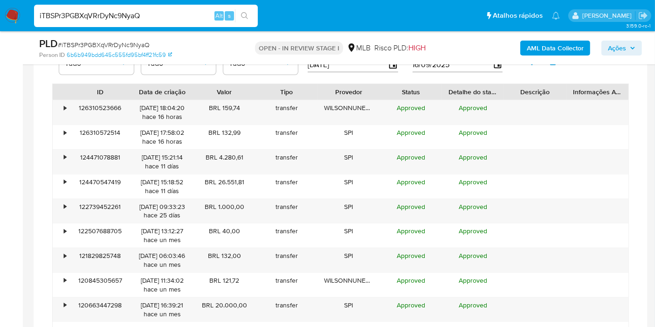
scroll to position [829, 0]
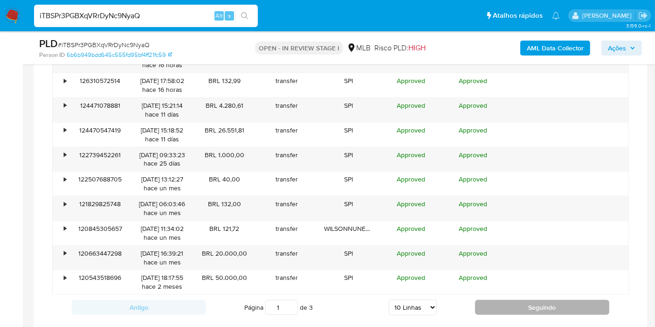
click at [546, 306] on button "Seguindo" at bounding box center [542, 307] width 134 height 15
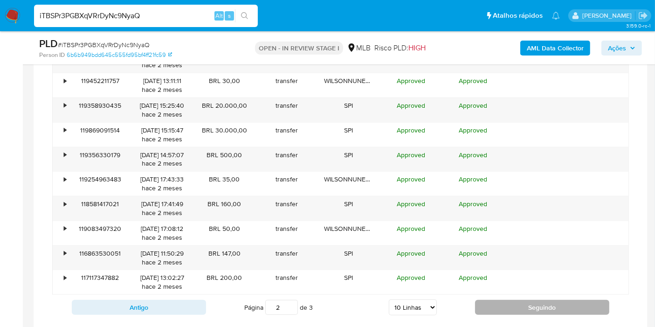
click at [517, 304] on button "Seguindo" at bounding box center [542, 307] width 134 height 15
type input "3"
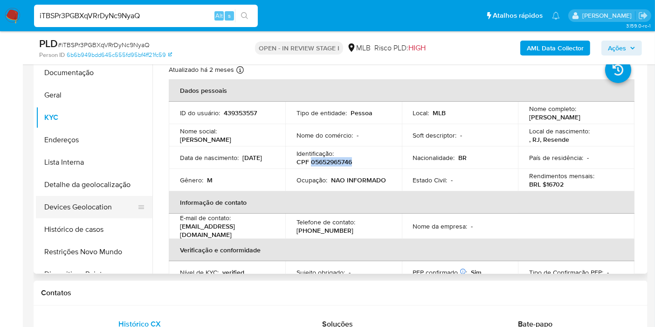
scroll to position [0, 0]
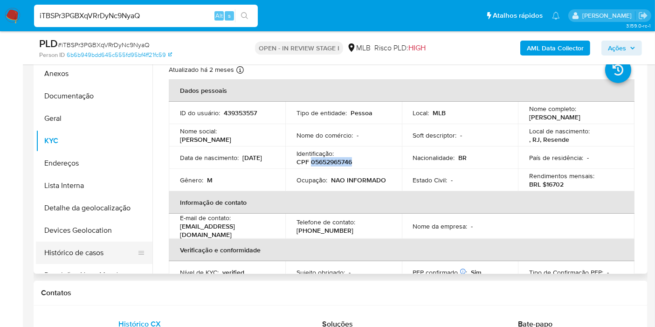
click at [84, 246] on button "Histórico de casos" at bounding box center [90, 253] width 109 height 22
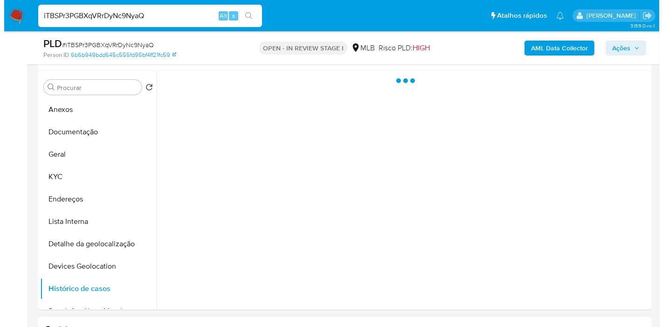
scroll to position [155, 0]
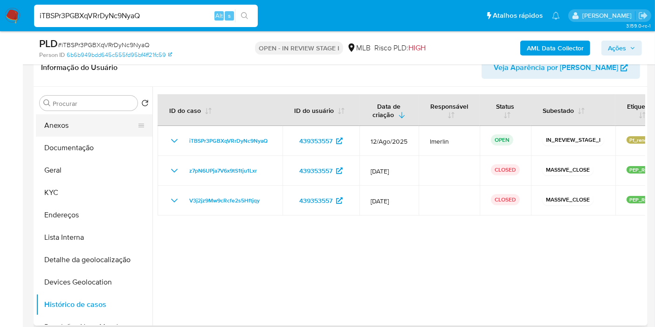
click at [83, 120] on button "Anexos" at bounding box center [90, 125] width 109 height 22
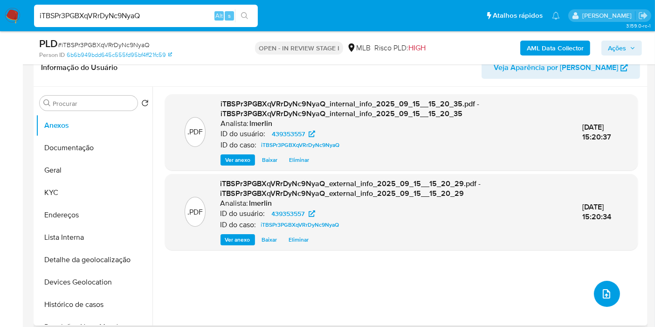
click at [601, 284] on button "upload-file" at bounding box center [607, 294] width 26 height 26
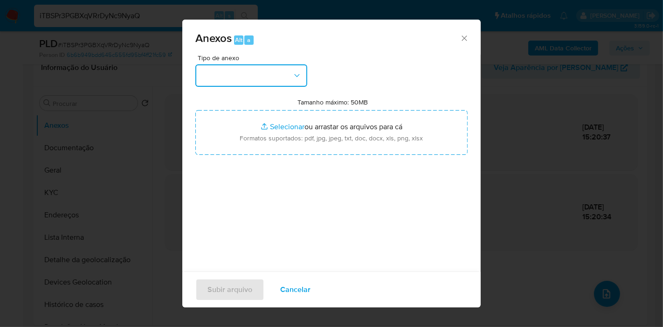
click at [286, 82] on button "button" at bounding box center [251, 75] width 112 height 22
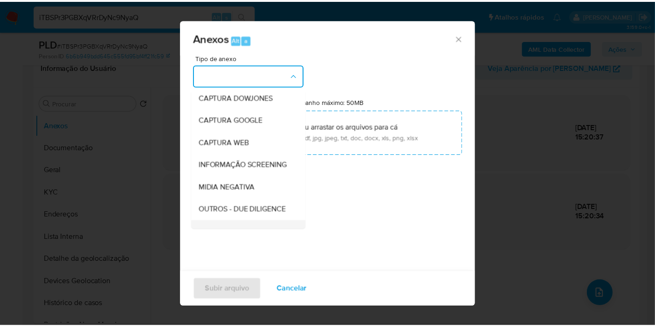
scroll to position [104, 0]
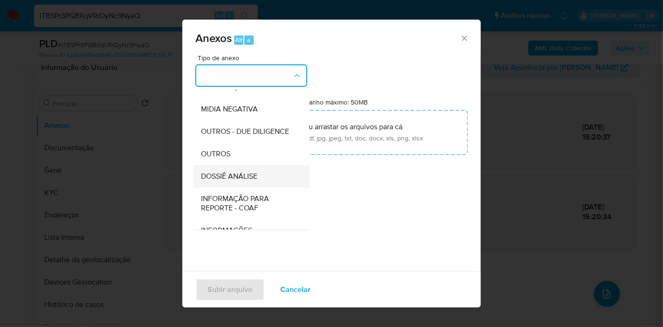
click at [256, 181] on span "DOSSIÊ ANÁLISE" at bounding box center [229, 176] width 56 height 9
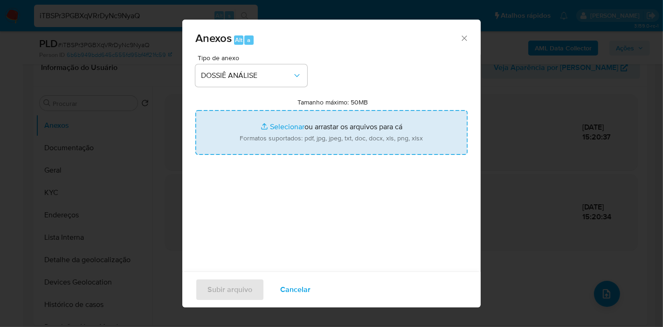
click at [290, 128] on input "Tamanho máximo: 50MB Selecionar arquivos" at bounding box center [331, 132] width 272 height 45
click at [298, 126] on input "Tamanho máximo: 50MB Selecionar arquivos" at bounding box center [331, 132] width 272 height 45
type input "C:\fakepath\Declínio - iTBSPr3PGBXqVRrDyNc9NyaQ - CPF 05652965746 - WILSON NUNE…"
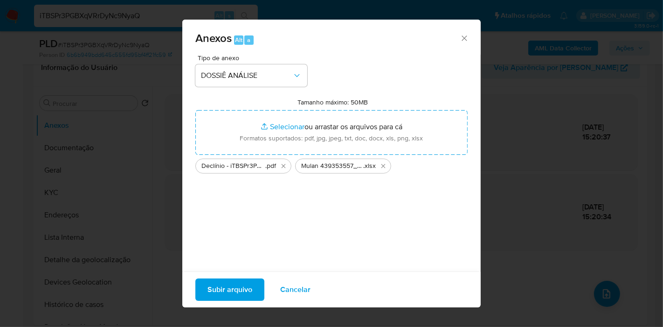
click at [256, 288] on button "Subir arquivo" at bounding box center [229, 289] width 69 height 22
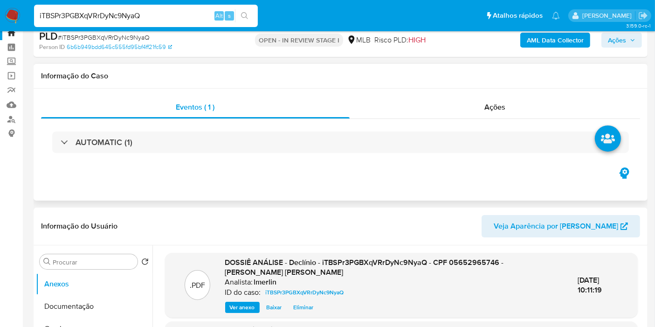
scroll to position [0, 0]
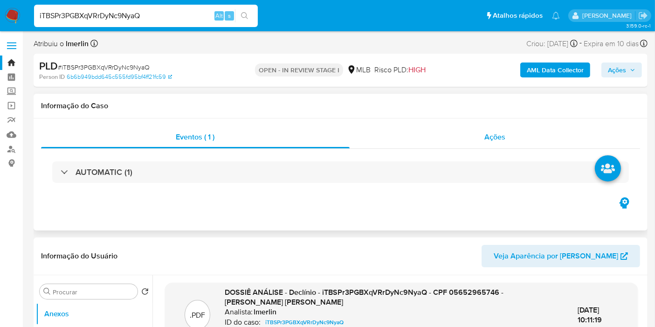
click at [477, 145] on div "Ações" at bounding box center [495, 137] width 291 height 22
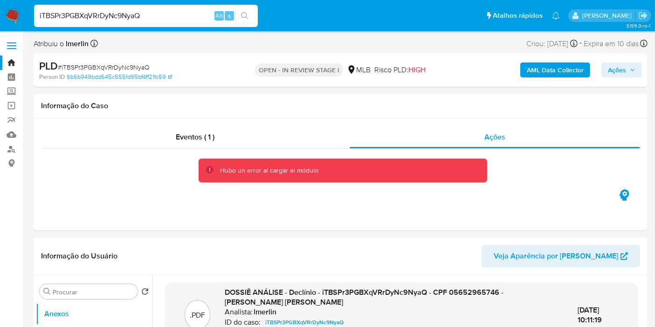
click at [623, 72] on span "Ações" at bounding box center [617, 69] width 18 height 15
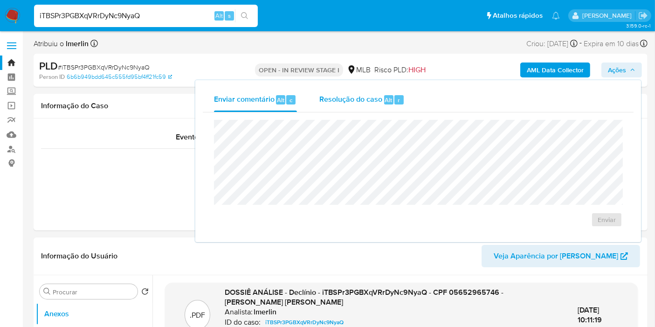
click at [341, 107] on div "Resolução do caso Alt r" at bounding box center [361, 100] width 85 height 24
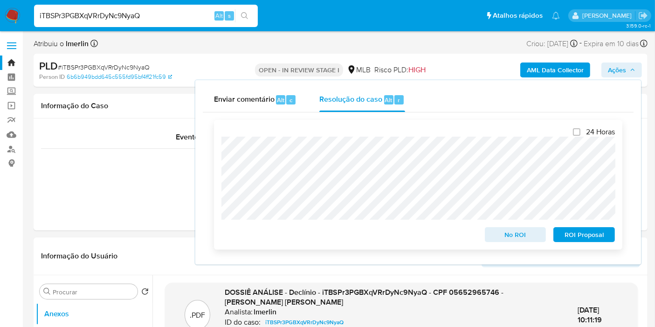
click at [497, 238] on span "No ROI" at bounding box center [515, 234] width 48 height 13
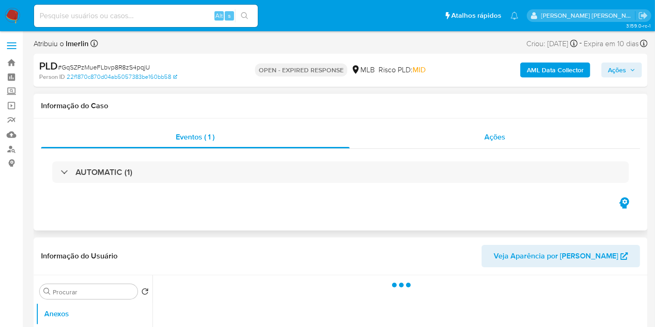
click at [491, 136] on span "Ações" at bounding box center [494, 136] width 21 height 11
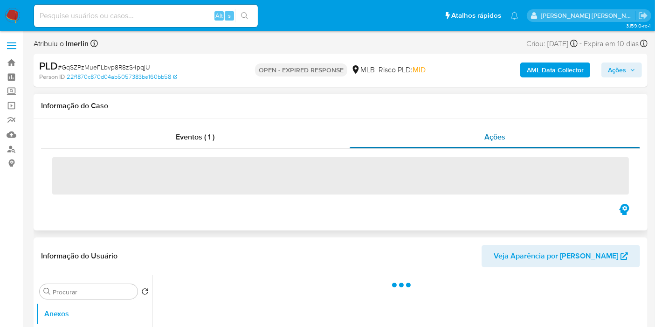
select select "10"
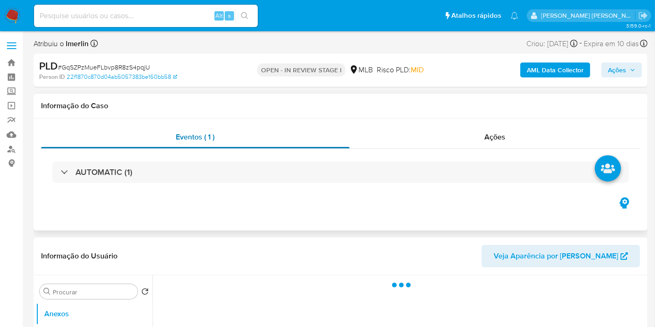
select select "10"
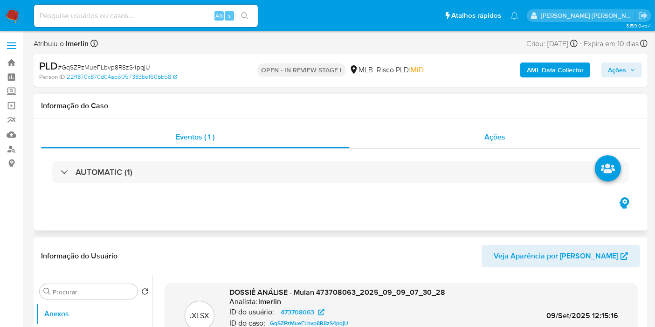
click at [514, 141] on div "Ações" at bounding box center [495, 137] width 291 height 22
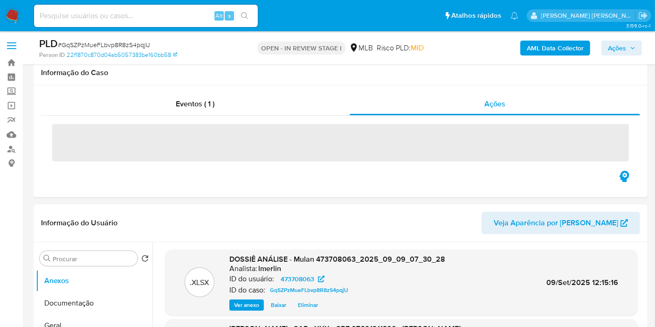
scroll to position [311, 0]
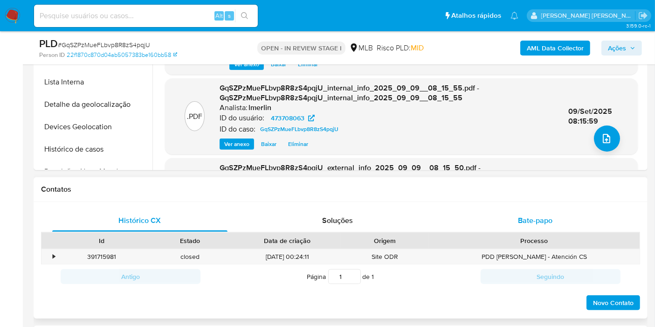
click at [557, 227] on div "Bate-papo" at bounding box center [535, 220] width 175 height 22
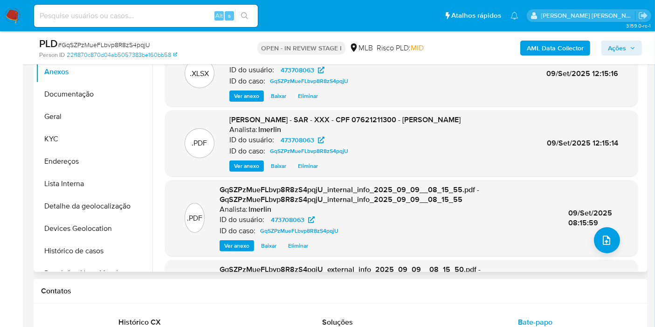
scroll to position [207, 0]
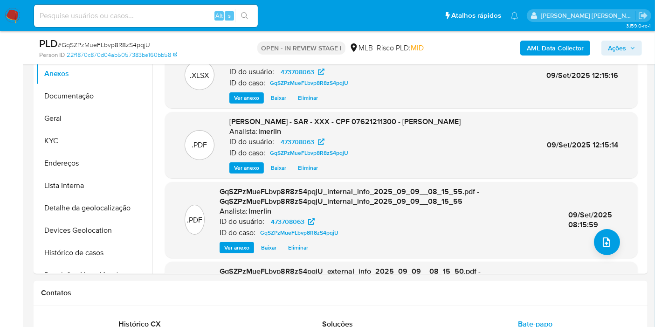
click at [627, 50] on span "Ações" at bounding box center [622, 47] width 28 height 13
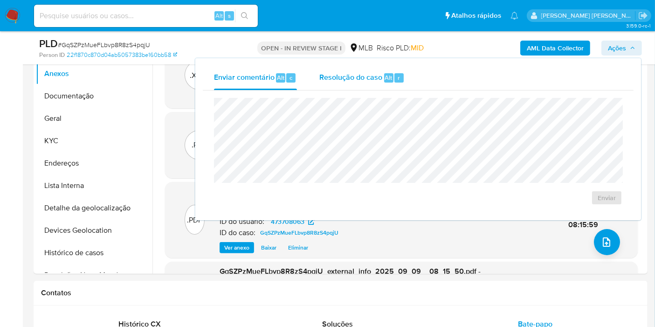
click at [356, 79] on span "Resolução do caso" at bounding box center [350, 77] width 63 height 11
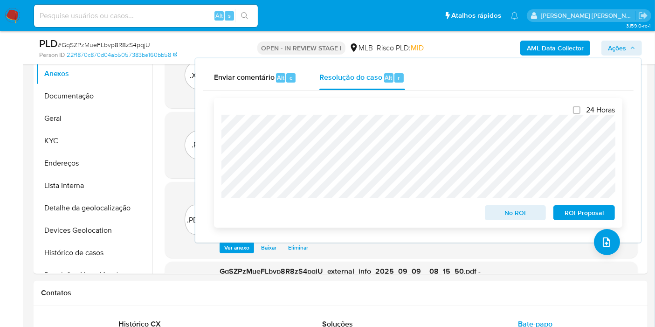
click at [577, 214] on span "ROI Proposal" at bounding box center [584, 212] width 48 height 13
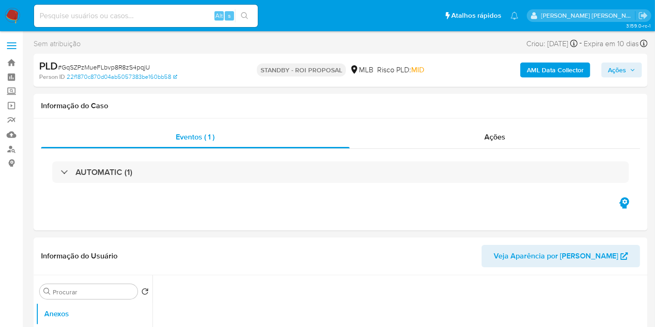
select select "10"
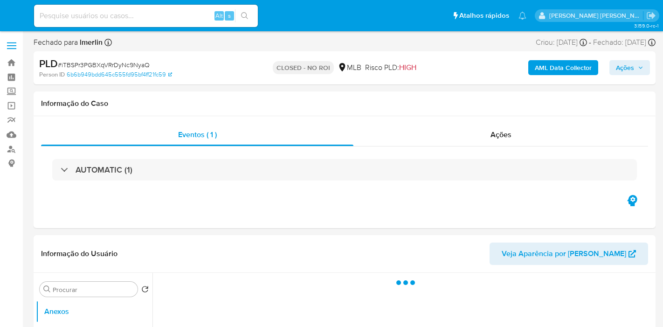
select select "10"
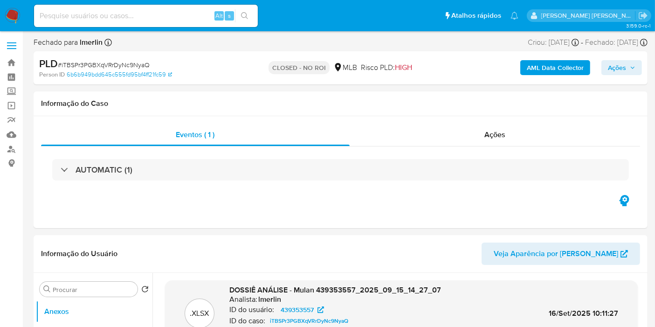
click at [171, 21] on input at bounding box center [146, 16] width 224 height 12
paste input "L64EaP5Wd4VkvqOwk1I6N8Ve"
type input "L64EaP5Wd4VkvqOwk1I6N8Ve"
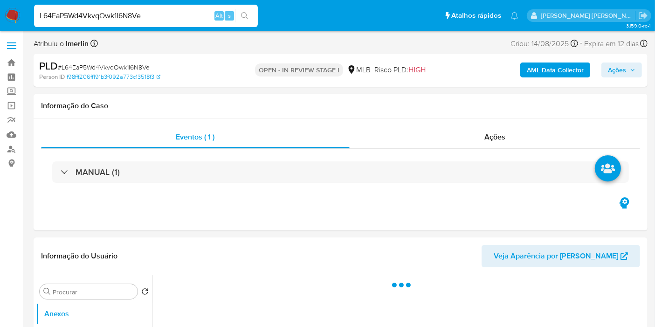
select select "10"
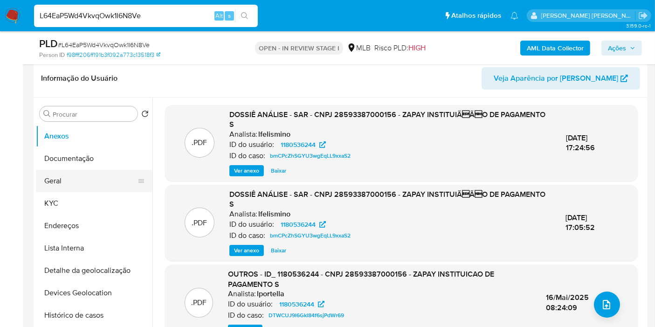
scroll to position [155, 0]
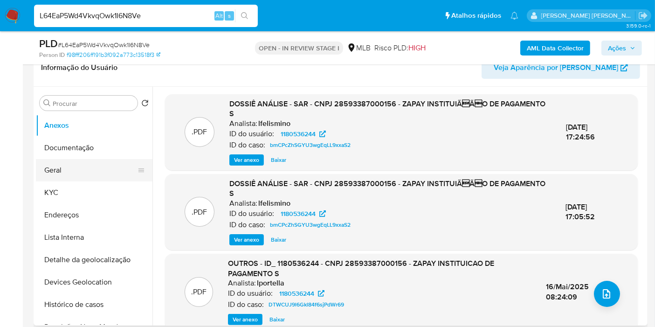
click at [112, 173] on button "Geral" at bounding box center [90, 170] width 109 height 22
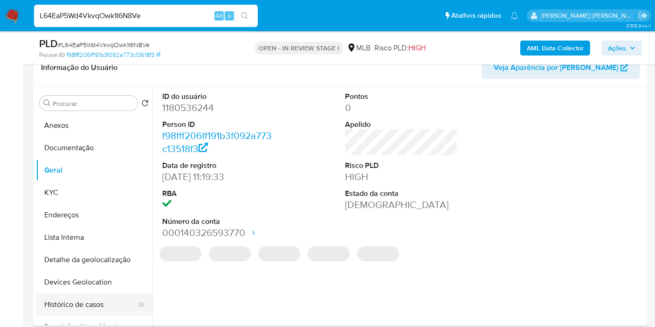
click at [98, 302] on button "Histórico de casos" at bounding box center [90, 304] width 109 height 22
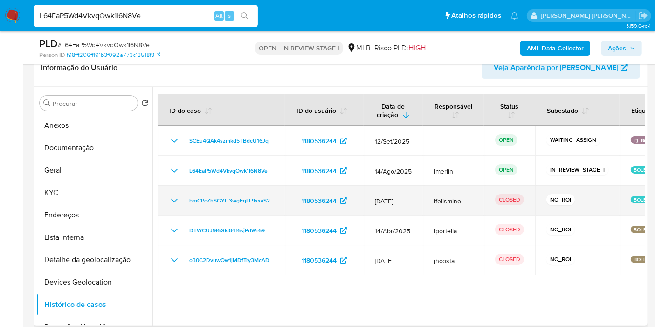
click at [170, 199] on icon "Mostrar/Ocultar" at bounding box center [174, 200] width 11 height 11
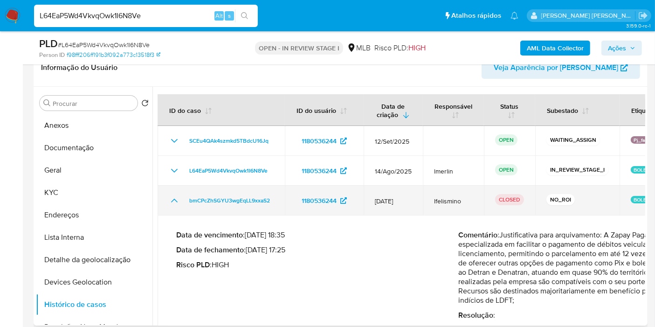
click at [170, 199] on icon "Mostrar/Ocultar" at bounding box center [174, 200] width 11 height 11
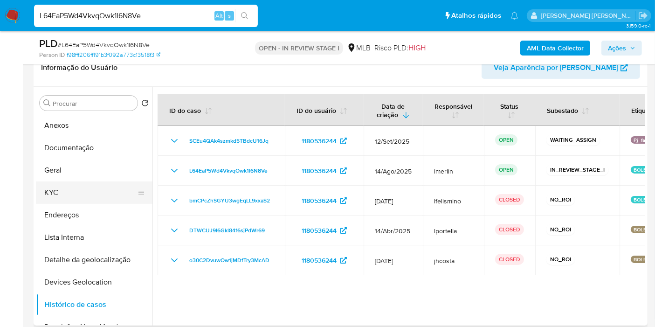
click at [111, 191] on button "KYC" at bounding box center [90, 192] width 109 height 22
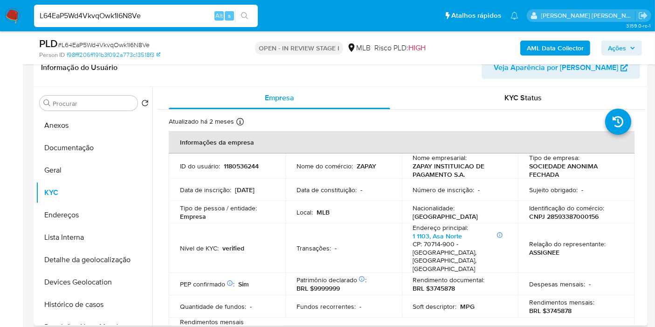
click at [229, 170] on p "1180536244" at bounding box center [241, 166] width 35 height 8
copy p "1180536244"
click at [551, 222] on td "Identificação do comércio : CNPJ 28593387000156" at bounding box center [576, 212] width 117 height 22
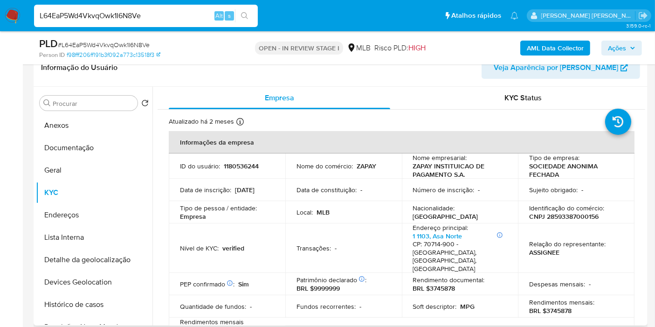
click at [556, 214] on p "CNPJ 28593387000156" at bounding box center [563, 216] width 69 height 8
copy p "28593387000156"
click at [169, 14] on input "L64EaP5Wd4VkvqOwk1I6N8Ve" at bounding box center [146, 16] width 224 height 12
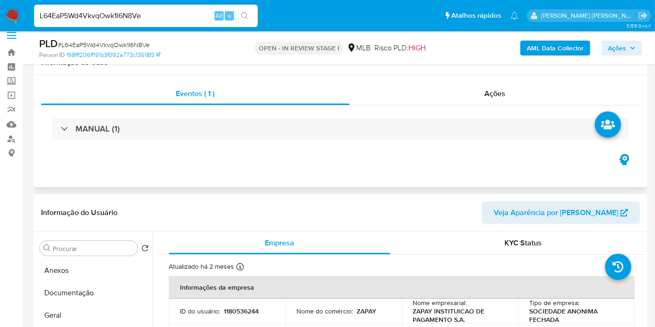
scroll to position [0, 0]
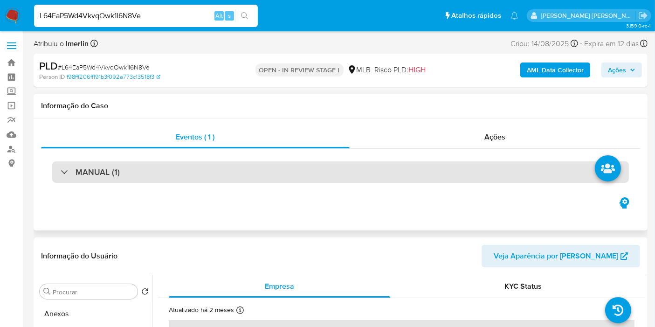
click at [152, 178] on div "MANUAL (1)" at bounding box center [340, 171] width 577 height 21
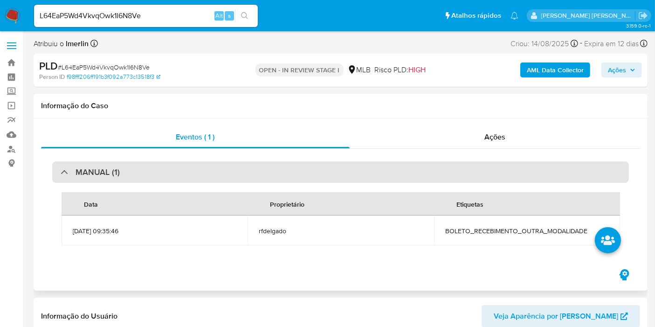
click at [152, 178] on div "MANUAL (1)" at bounding box center [340, 171] width 577 height 21
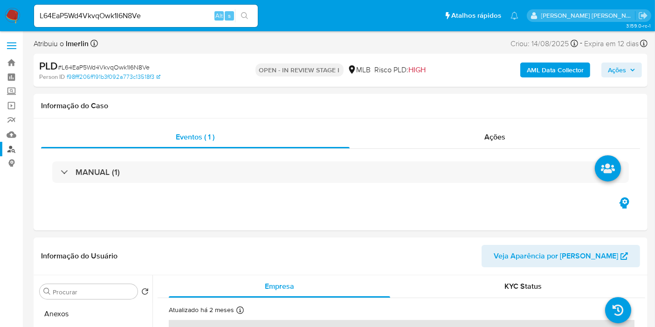
click at [13, 147] on link "Localizador de pessoas" at bounding box center [55, 149] width 111 height 14
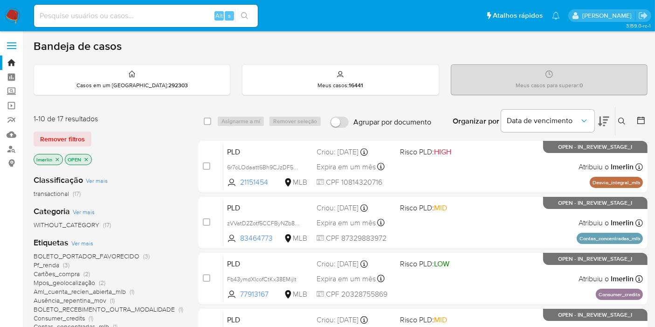
click at [146, 12] on input at bounding box center [146, 16] width 224 height 12
paste input "265295167"
type input "265295167"
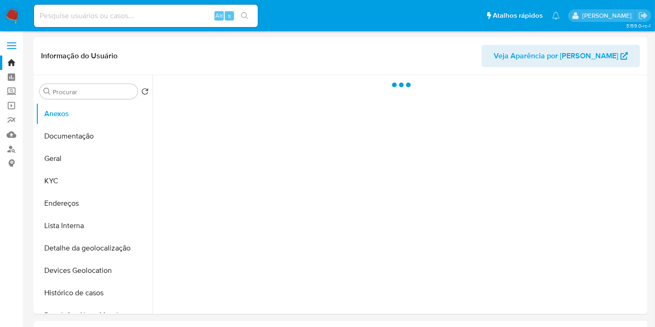
select select "10"
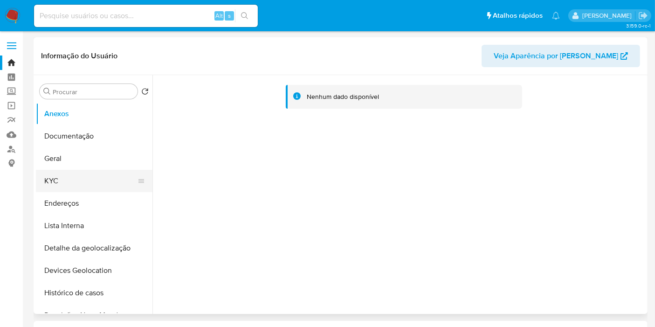
click at [74, 182] on button "KYC" at bounding box center [90, 181] width 109 height 22
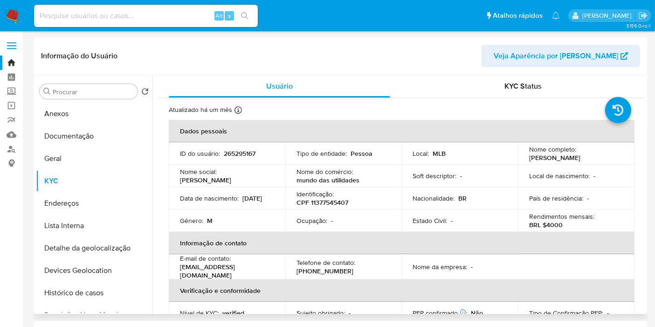
click at [340, 201] on p "CPF 11377545407" at bounding box center [323, 202] width 52 height 8
copy p "11377545407"
click at [550, 221] on p "BRL $4000" at bounding box center [546, 225] width 34 height 8
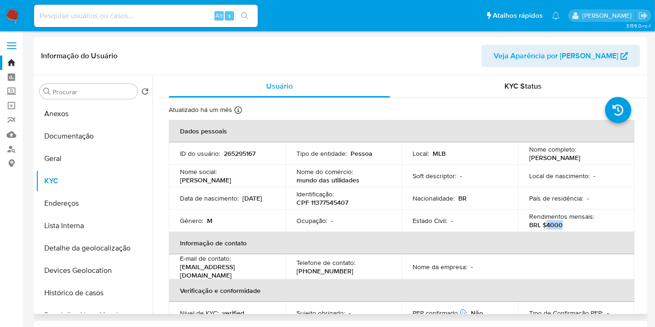
click at [550, 221] on p "BRL $4000" at bounding box center [546, 225] width 34 height 8
copy p "4000"
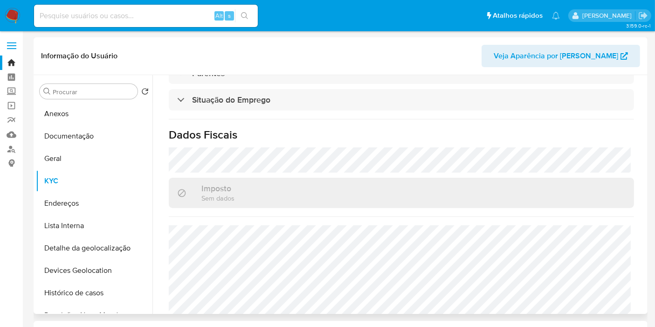
scroll to position [423, 0]
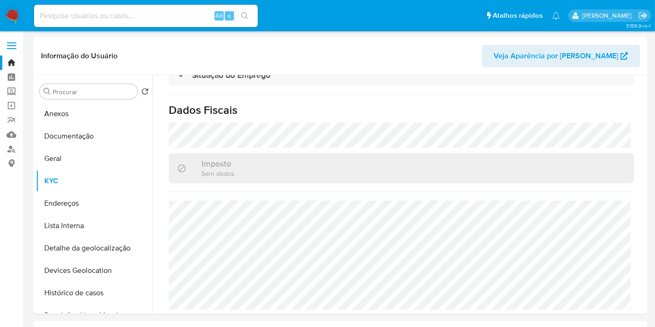
click at [170, 21] on input at bounding box center [146, 16] width 224 height 12
paste input "299638195"
type input "299638195"
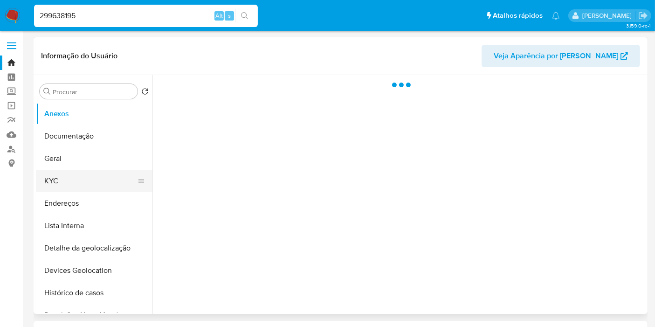
click at [80, 171] on button "KYC" at bounding box center [90, 181] width 109 height 22
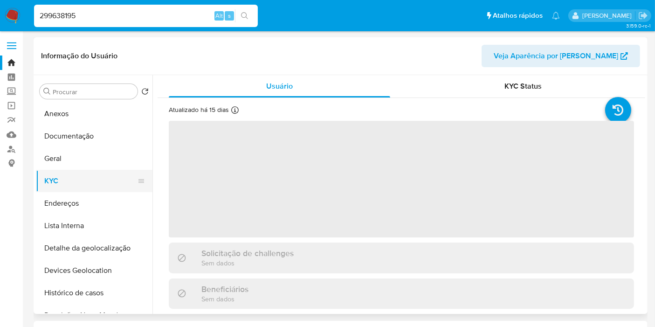
select select "10"
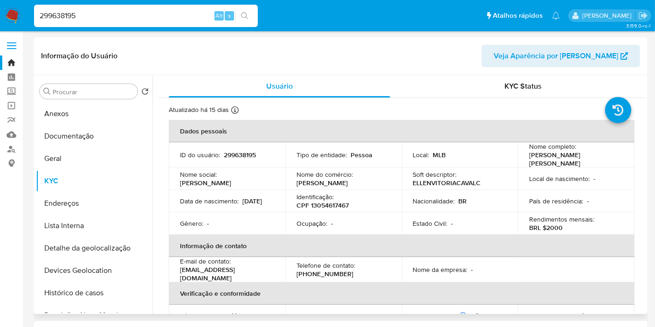
click at [338, 204] on p "CPF 13054617467" at bounding box center [323, 205] width 52 height 8
copy p "13054617467"
click at [547, 227] on p "BRL $2000" at bounding box center [546, 227] width 34 height 8
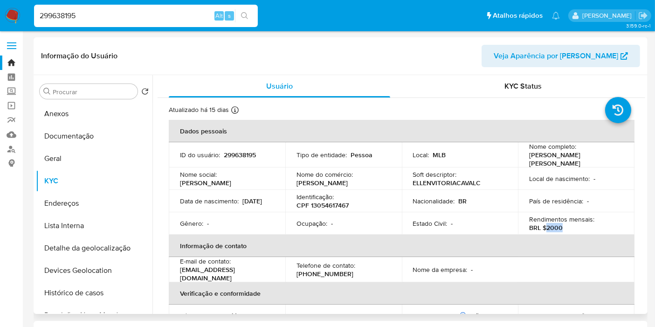
click at [547, 227] on p "BRL $2000" at bounding box center [546, 227] width 34 height 8
copy p "2000"
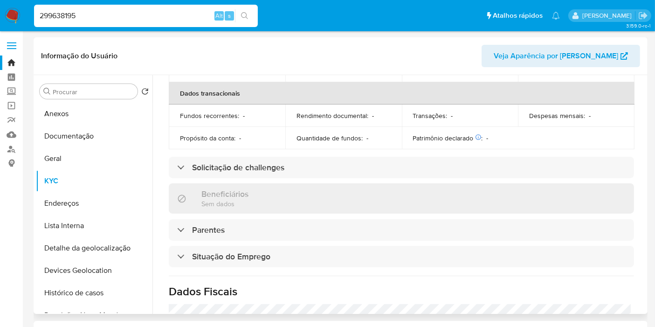
scroll to position [63, 0]
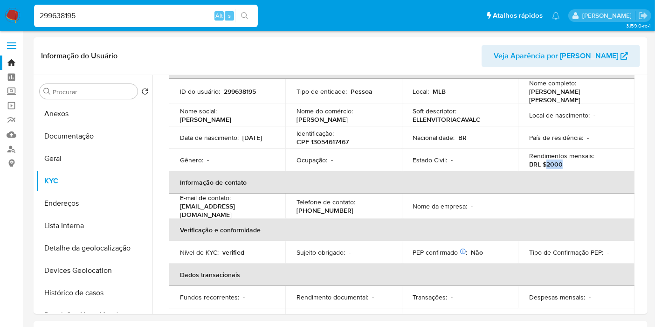
click at [131, 18] on input "299638195" at bounding box center [146, 16] width 224 height 12
paste input "1483730030"
type input "1483730030"
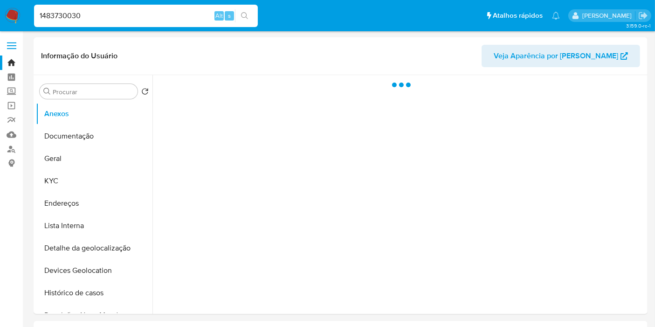
select select "10"
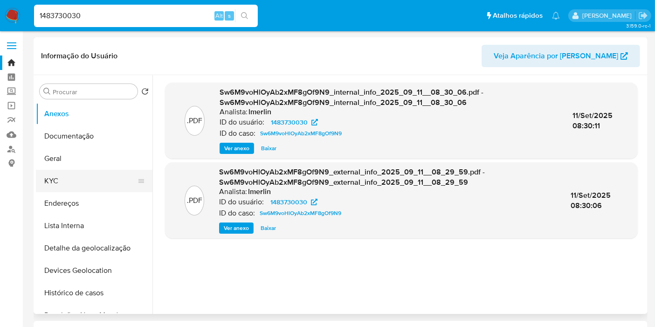
click at [105, 178] on button "KYC" at bounding box center [90, 181] width 109 height 22
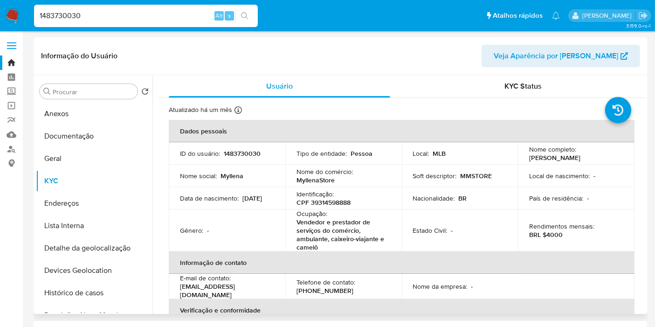
click at [336, 203] on p "CPF 39314598888" at bounding box center [324, 202] width 54 height 8
copy p "39314598888"
click at [551, 230] on p "BRL $4000" at bounding box center [546, 234] width 34 height 8
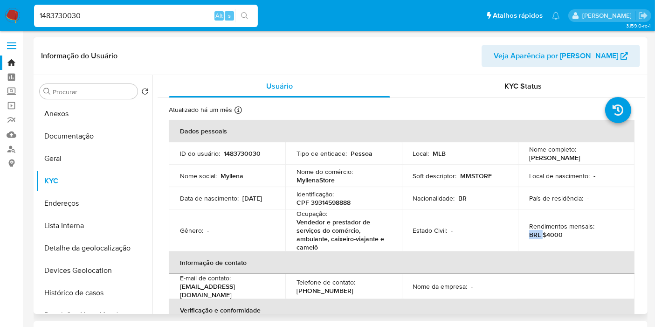
click at [551, 230] on p "BRL $4000" at bounding box center [546, 234] width 34 height 8
click at [553, 232] on p "BRL $4000" at bounding box center [546, 234] width 34 height 8
copy p "4000"
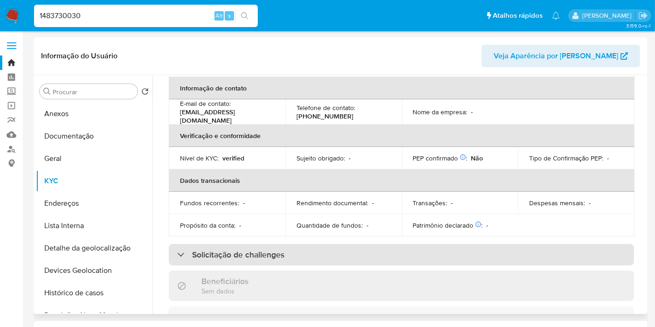
scroll to position [414, 0]
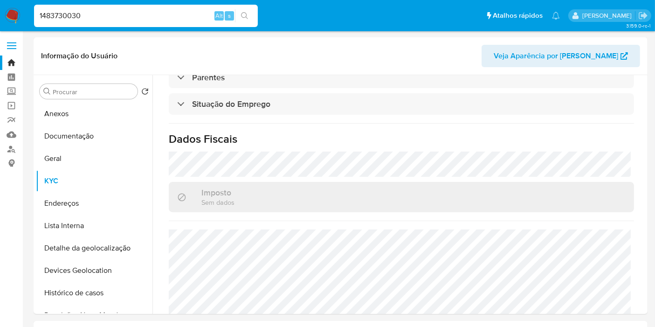
click at [122, 16] on input "1483730030" at bounding box center [146, 16] width 224 height 12
paste input "264417728"
type input "264417728"
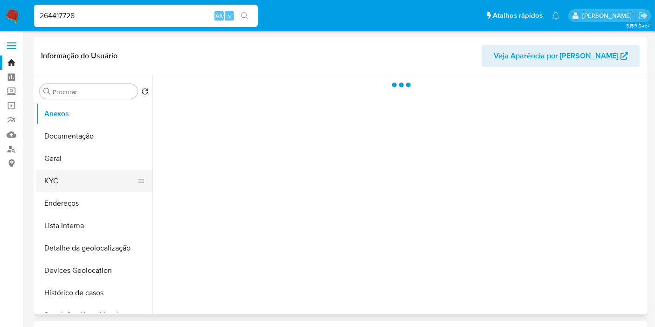
click at [77, 176] on button "KYC" at bounding box center [90, 181] width 109 height 22
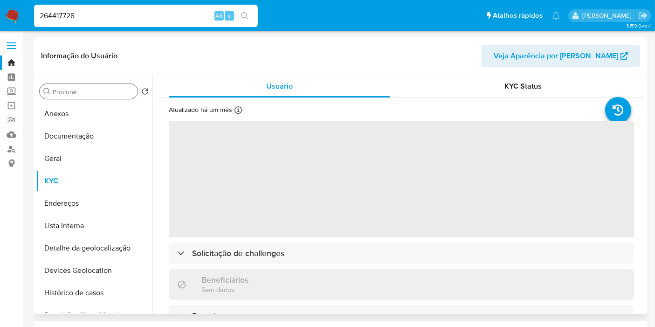
select select "10"
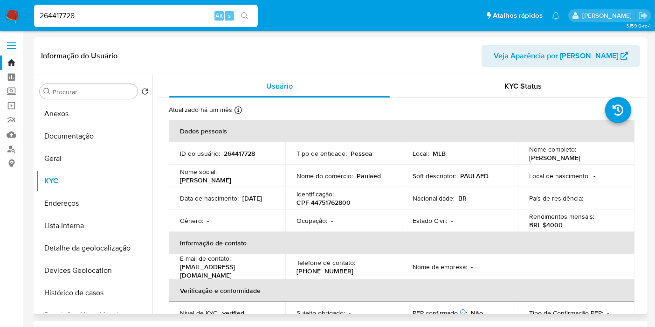
click at [344, 201] on p "CPF 44751762800" at bounding box center [324, 202] width 54 height 8
copy p "44751762800"
click at [559, 226] on p "BRL $4000" at bounding box center [546, 225] width 34 height 8
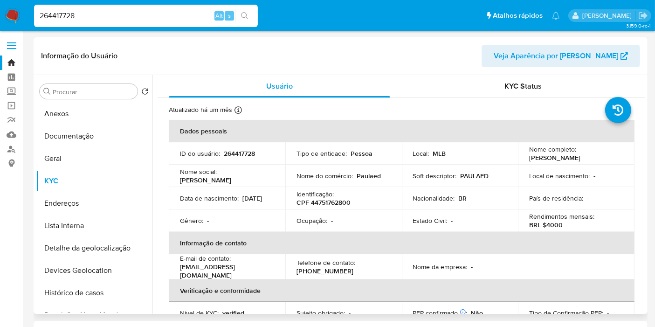
click at [552, 225] on p "BRL $4000" at bounding box center [546, 225] width 34 height 8
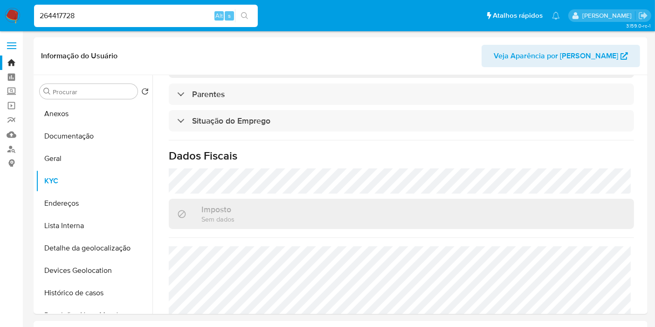
scroll to position [426, 0]
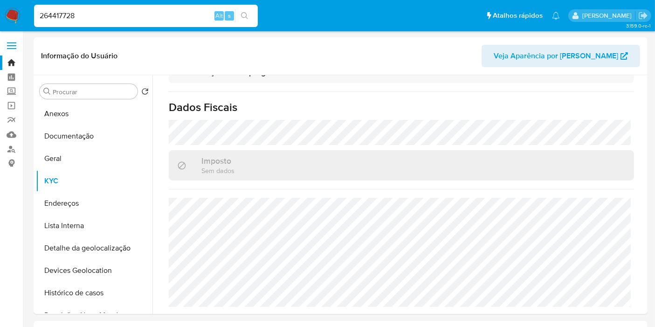
click at [162, 11] on input "264417728" at bounding box center [146, 16] width 224 height 12
paste input "698381504"
type input "698381504"
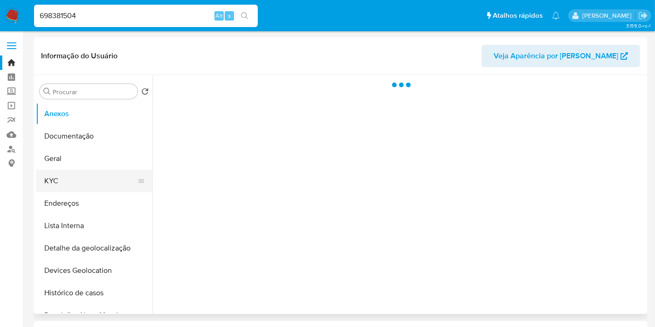
select select "10"
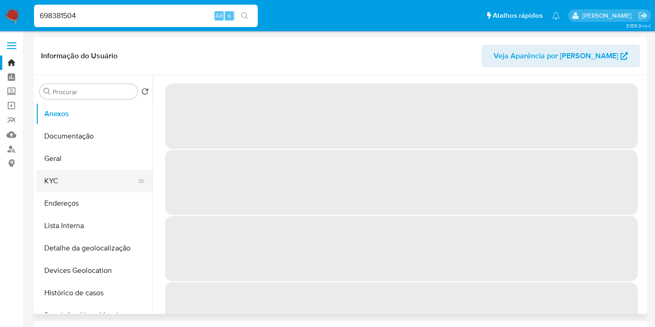
click at [81, 183] on button "KYC" at bounding box center [90, 181] width 109 height 22
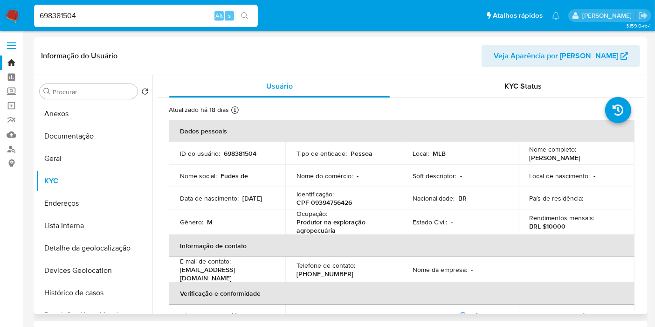
click at [339, 199] on p "CPF 09394756426" at bounding box center [324, 202] width 55 height 8
click at [549, 224] on p "BRL $10000" at bounding box center [547, 226] width 36 height 8
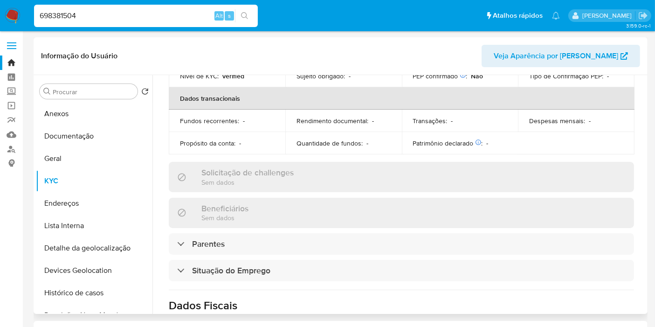
scroll to position [414, 0]
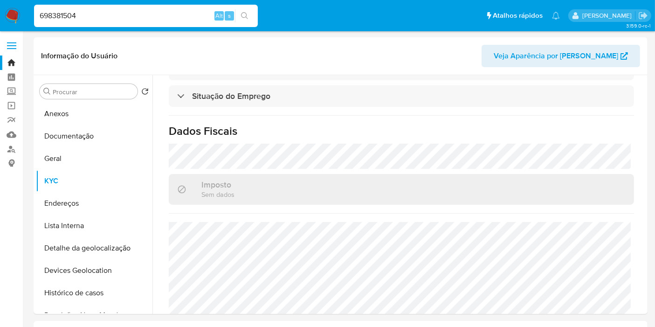
click at [161, 18] on input "698381504" at bounding box center [146, 16] width 224 height 12
paste input "1721252725"
type input "1721252725"
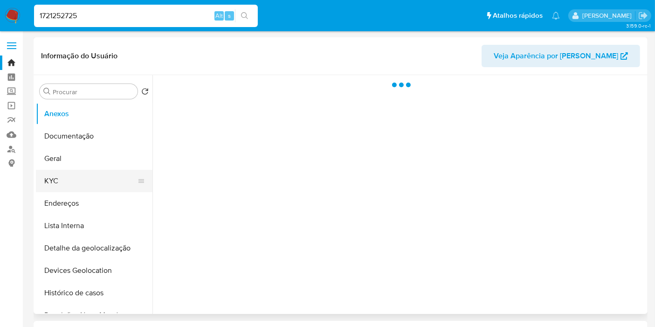
click at [96, 181] on button "KYC" at bounding box center [90, 181] width 109 height 22
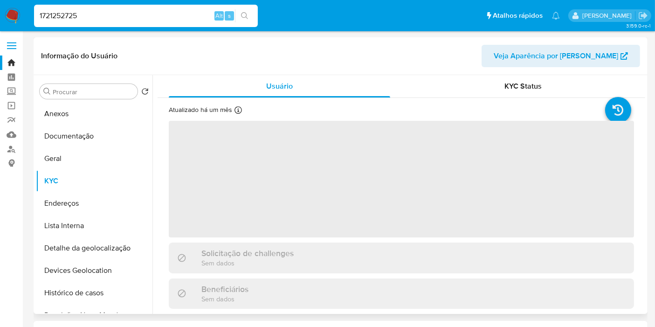
select select "10"
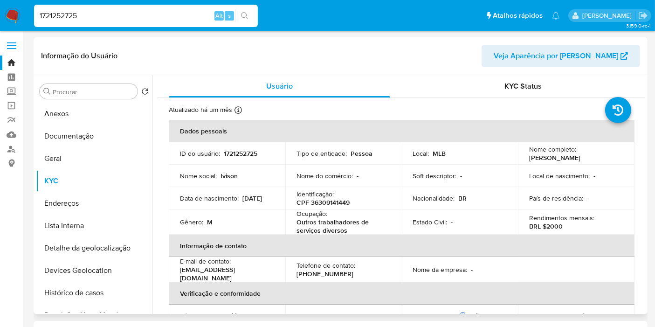
click at [332, 198] on p "CPF 36309141449" at bounding box center [323, 202] width 53 height 8
click at [332, 199] on p "CPF 36309141449" at bounding box center [323, 202] width 53 height 8
click at [558, 226] on p "BRL $2000" at bounding box center [546, 226] width 34 height 8
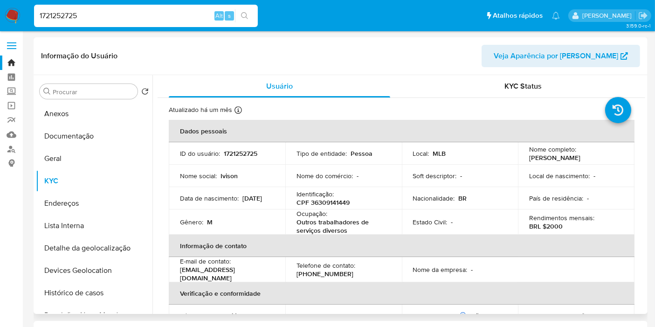
click at [552, 227] on p "BRL $2000" at bounding box center [546, 226] width 34 height 8
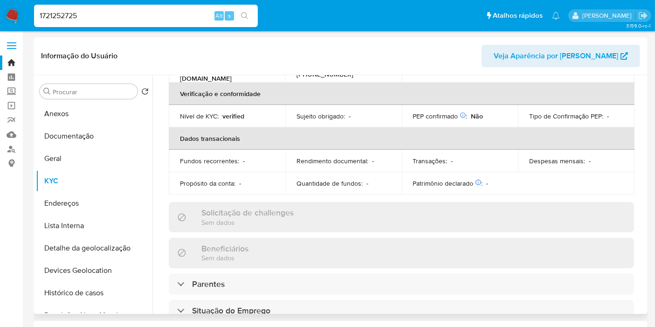
scroll to position [414, 0]
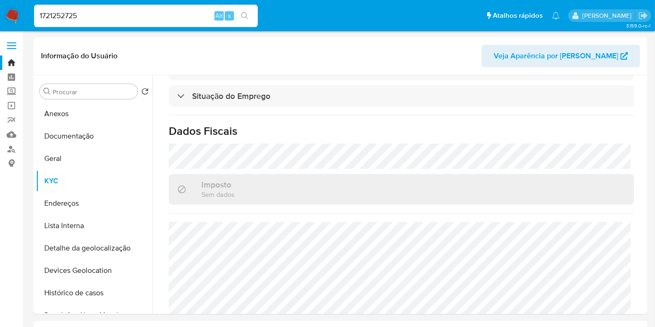
click at [177, 17] on input "1721252725" at bounding box center [146, 16] width 224 height 12
paste input "609018084"
type input "609018084"
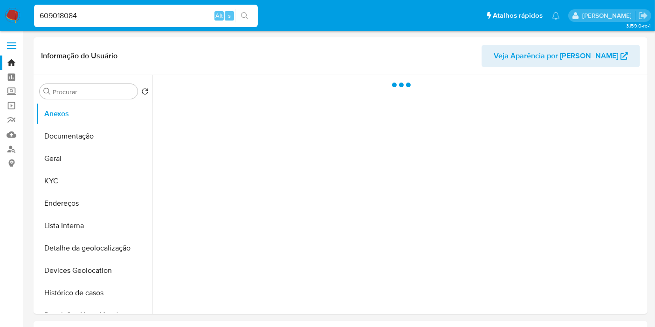
select select "10"
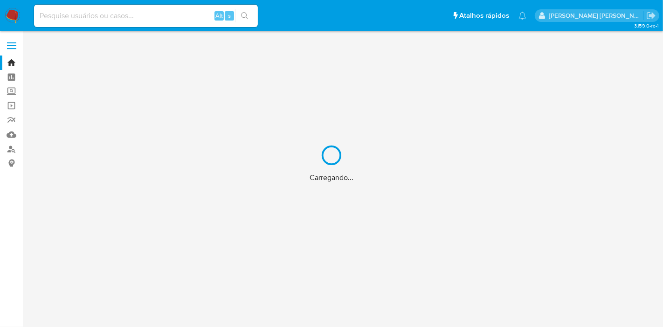
click at [131, 22] on div "Carregando..." at bounding box center [331, 163] width 663 height 327
click at [141, 8] on div "Alt s" at bounding box center [146, 16] width 224 height 22
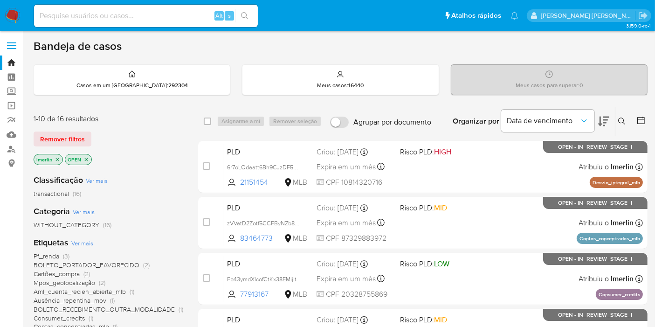
click at [144, 14] on input at bounding box center [146, 16] width 224 height 12
paste input "Ax9izCXGDrYEr12LShf7uAwN"
type input "Ax9izCXGDrYEr12LShf7uAwN"
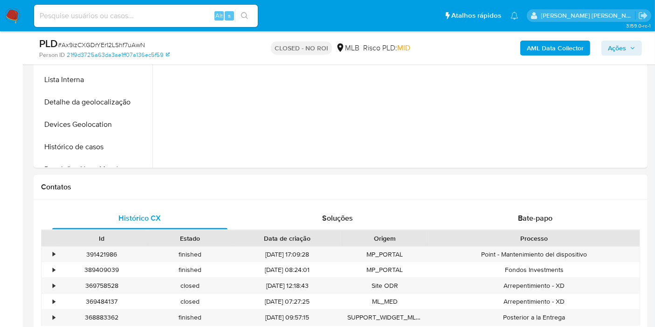
scroll to position [570, 0]
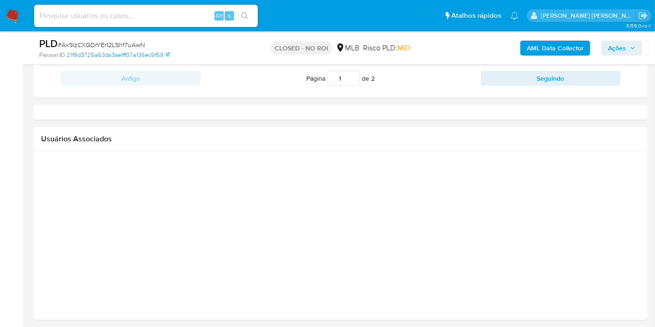
select select "10"
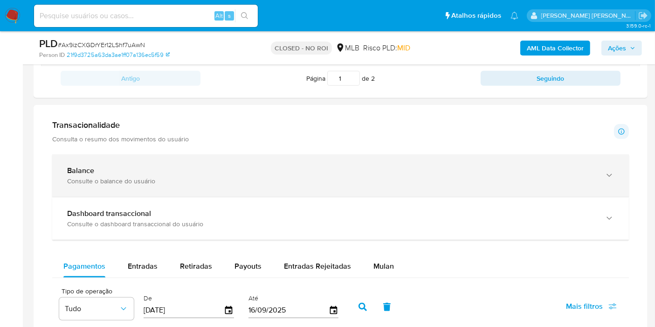
click at [358, 183] on div "Consulte o balance do usuário" at bounding box center [331, 181] width 528 height 8
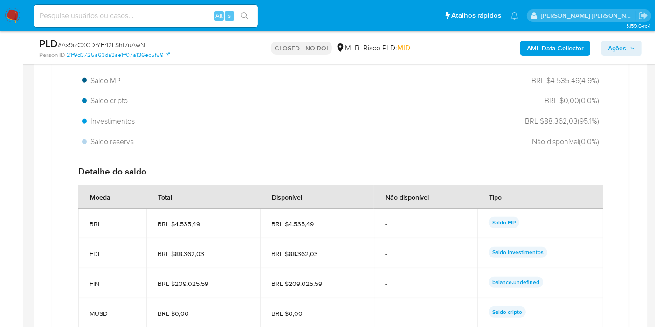
scroll to position [829, 0]
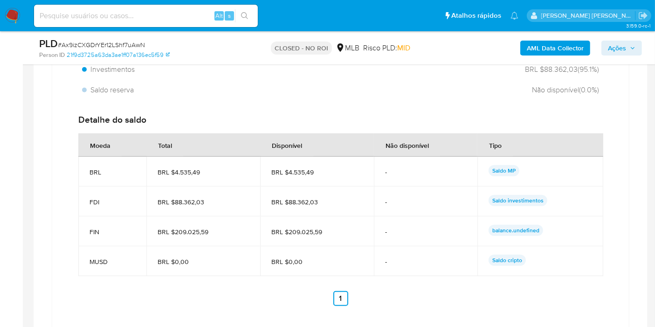
click at [506, 227] on p "balance.undefined" at bounding box center [516, 230] width 55 height 11
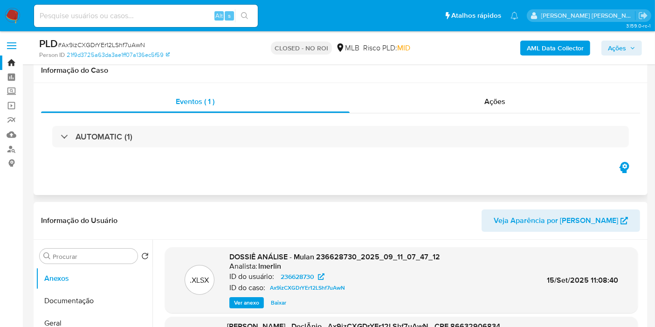
scroll to position [155, 0]
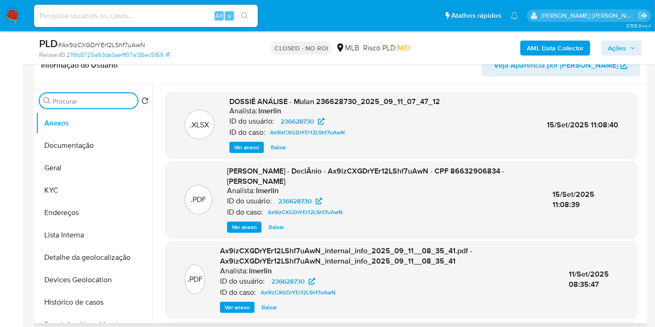
click at [110, 102] on input "Procurar" at bounding box center [93, 101] width 81 height 8
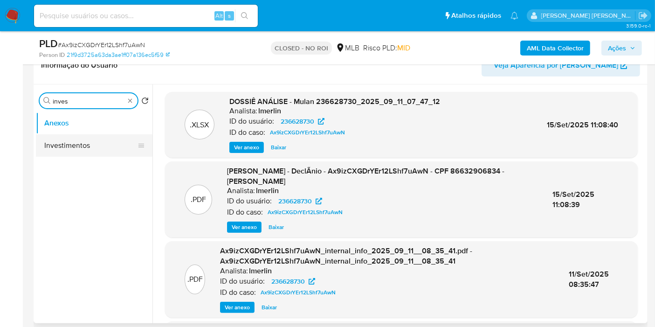
type input "inves"
click at [107, 138] on button "Investimentos" at bounding box center [90, 145] width 109 height 22
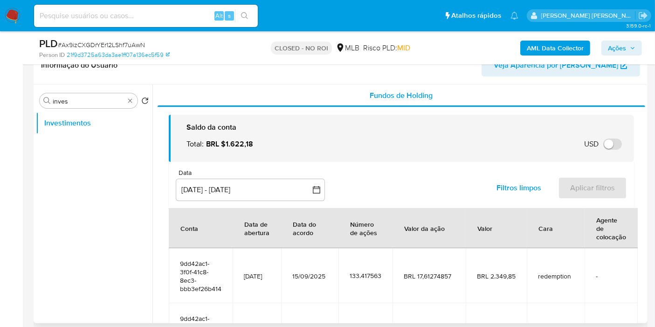
scroll to position [52, 0]
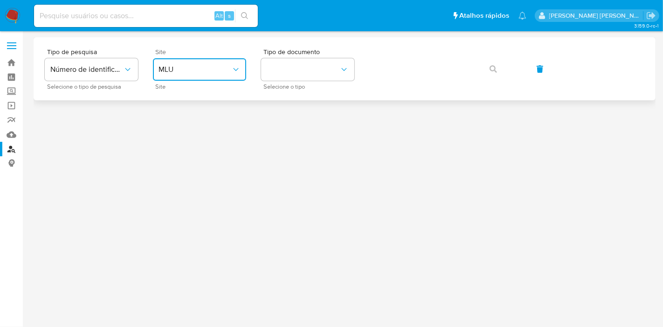
click at [162, 76] on button "MLU" at bounding box center [199, 69] width 93 height 22
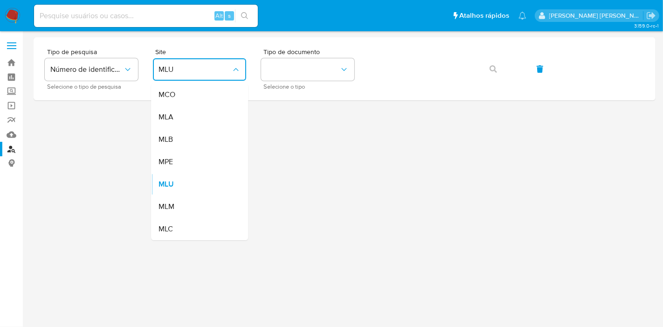
click at [190, 133] on div "MLB" at bounding box center [197, 139] width 76 height 22
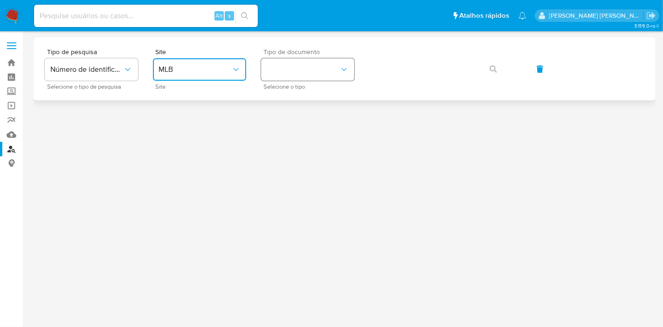
click at [306, 71] on button "identificationType" at bounding box center [307, 69] width 93 height 22
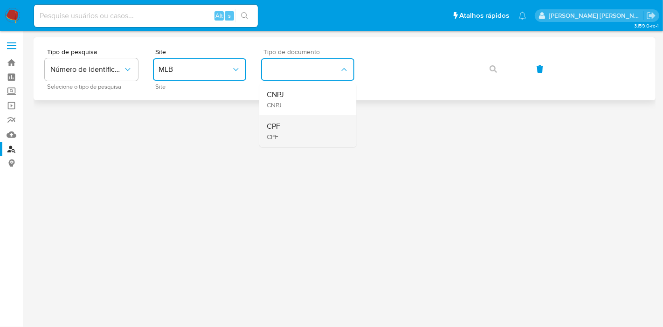
click at [307, 117] on div "CPF CPF" at bounding box center [305, 131] width 76 height 32
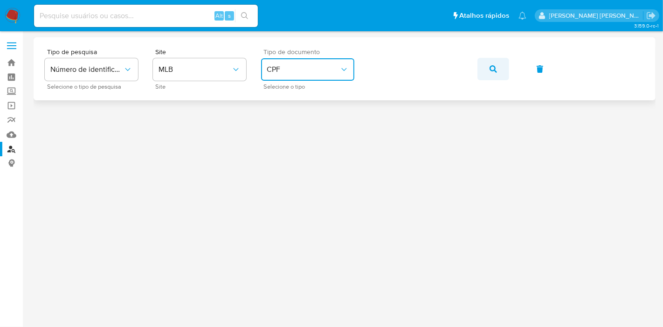
click at [488, 70] on button "button" at bounding box center [493, 69] width 32 height 22
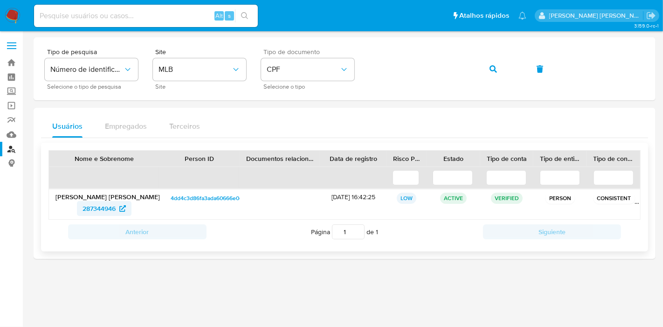
click at [106, 206] on span "287344946" at bounding box center [99, 208] width 33 height 15
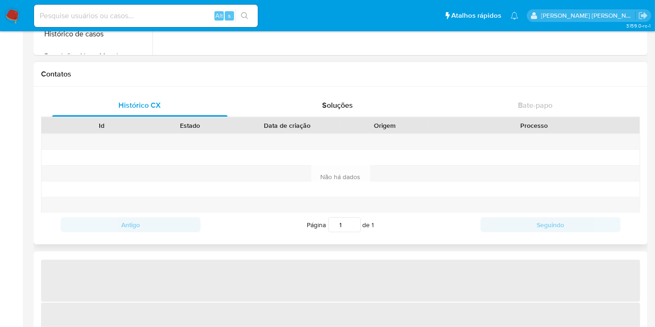
select select "10"
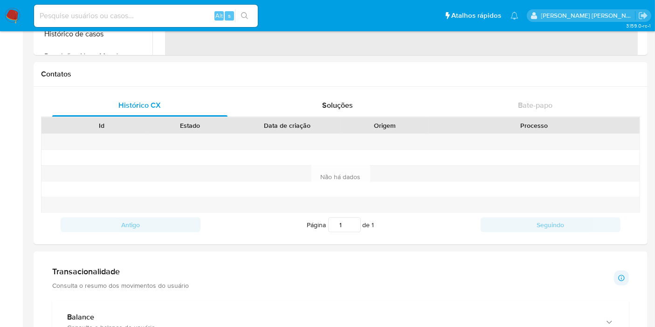
scroll to position [466, 0]
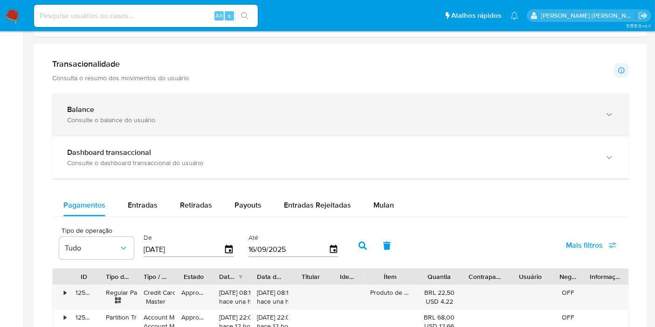
click at [401, 125] on div "Balance Consulte o balance do usuário" at bounding box center [340, 114] width 577 height 42
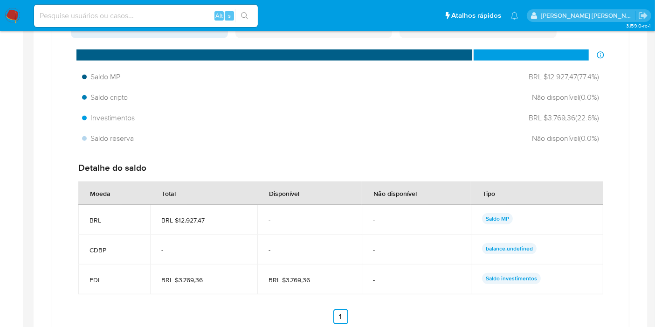
scroll to position [673, 0]
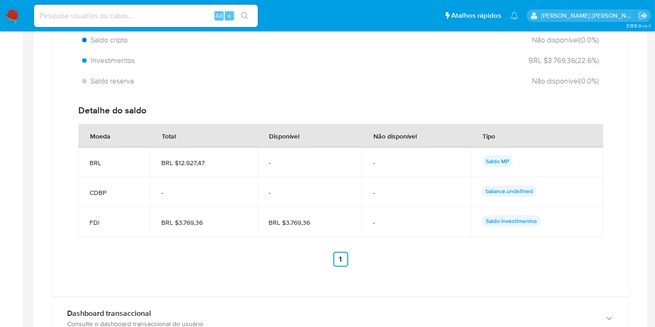
click at [506, 215] on p "Saldo investimentos" at bounding box center [511, 220] width 59 height 11
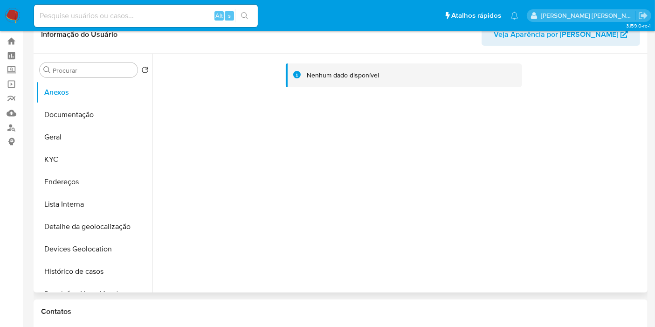
scroll to position [0, 0]
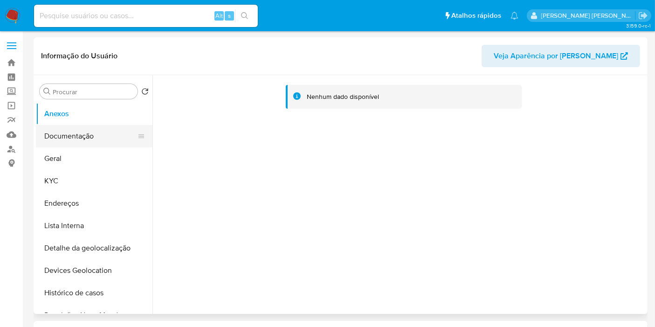
click at [49, 143] on button "Documentação" at bounding box center [90, 136] width 109 height 22
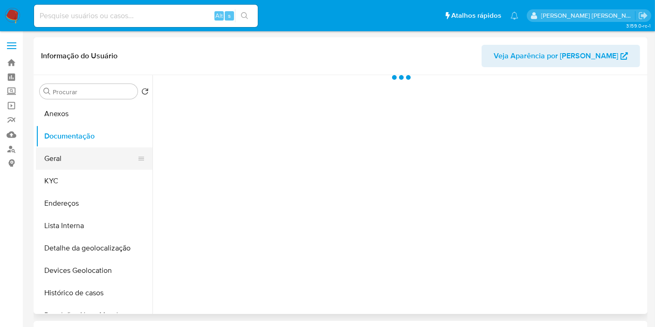
click at [56, 162] on button "Geral" at bounding box center [90, 158] width 109 height 22
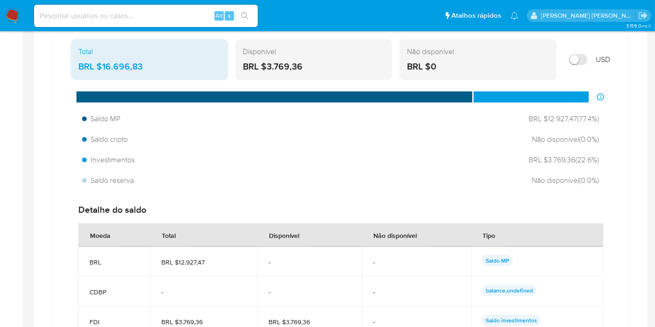
scroll to position [673, 0]
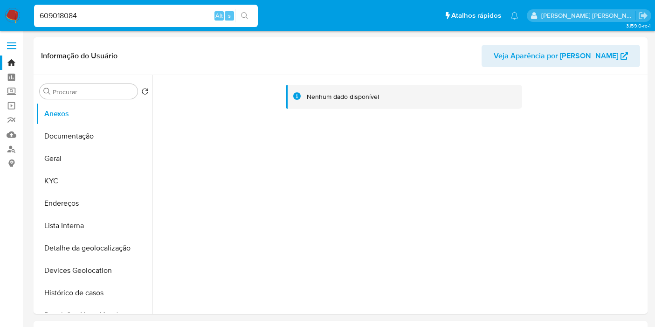
select select "10"
click at [77, 174] on button "KYC" at bounding box center [90, 181] width 109 height 22
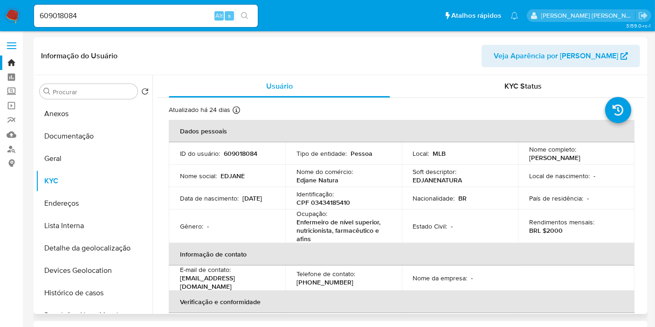
click at [327, 210] on div "Ocupação : Enfermeiro de nível superior, nutricionista, farmacêutico e afins" at bounding box center [344, 226] width 94 height 34
click at [331, 201] on p "CPF 03434185410" at bounding box center [324, 202] width 54 height 8
copy p "03434185410"
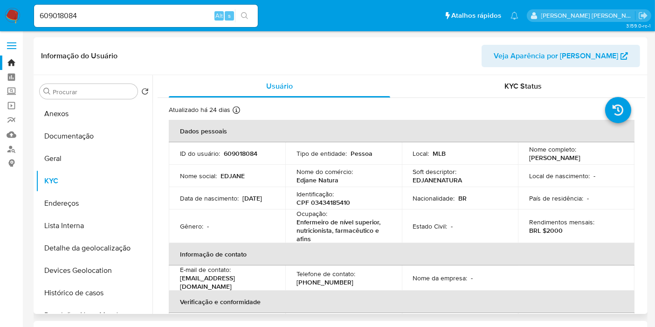
click at [550, 228] on p "BRL $2000" at bounding box center [546, 230] width 34 height 8
copy p "2000"
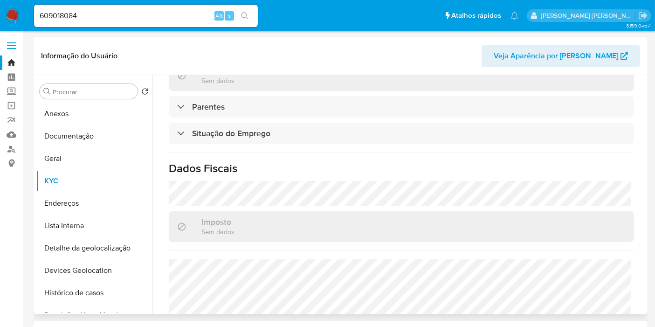
scroll to position [443, 0]
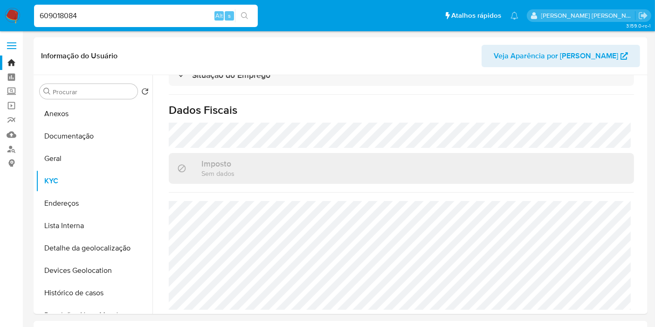
click at [177, 16] on input "609018084" at bounding box center [146, 16] width 224 height 12
paste input "1739018266"
type input "1739018266"
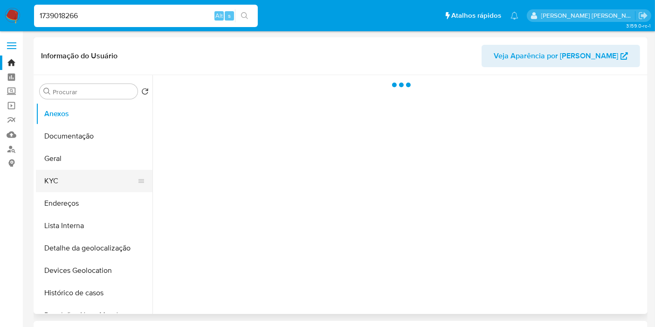
select select "10"
click at [89, 177] on button "KYC" at bounding box center [90, 181] width 109 height 22
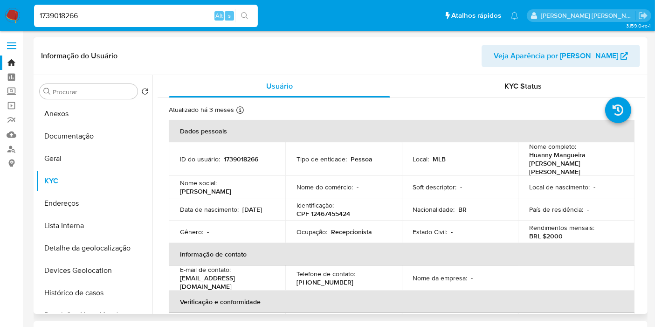
click at [328, 209] on p "CPF 12467455424" at bounding box center [324, 213] width 54 height 8
copy p "12467455424"
click at [549, 232] on p "BRL $2000" at bounding box center [546, 236] width 34 height 8
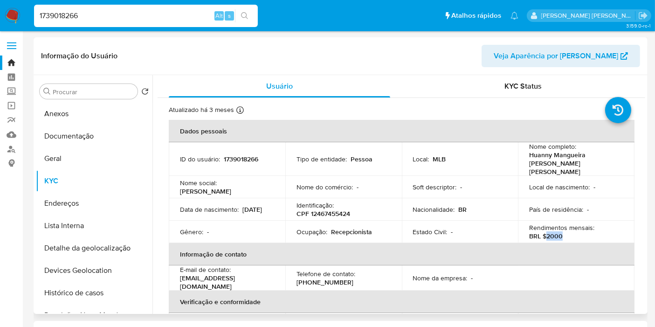
click at [549, 232] on p "BRL $2000" at bounding box center [546, 236] width 34 height 8
copy p "2000"
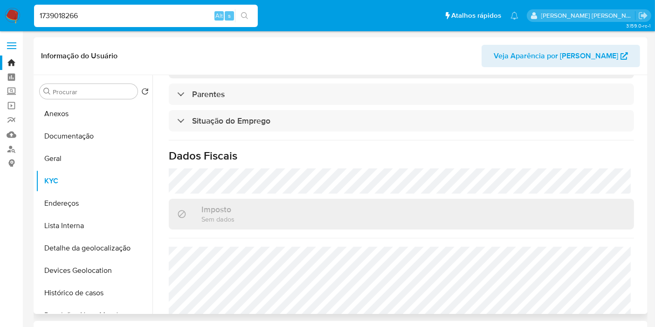
scroll to position [435, 0]
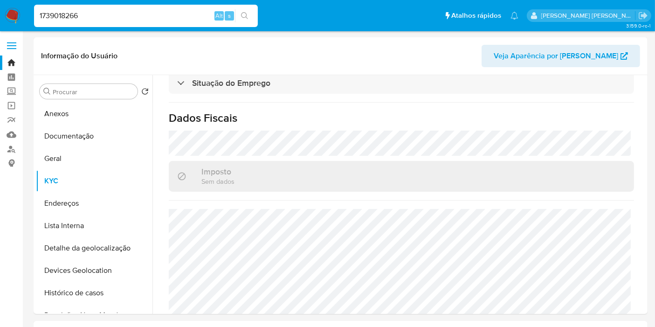
click at [162, 15] on input "1739018266" at bounding box center [146, 16] width 224 height 12
paste input "203297712"
type input "203297712"
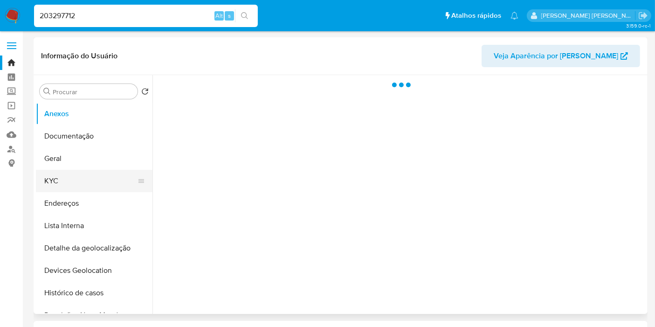
click at [76, 172] on button "KYC" at bounding box center [90, 181] width 109 height 22
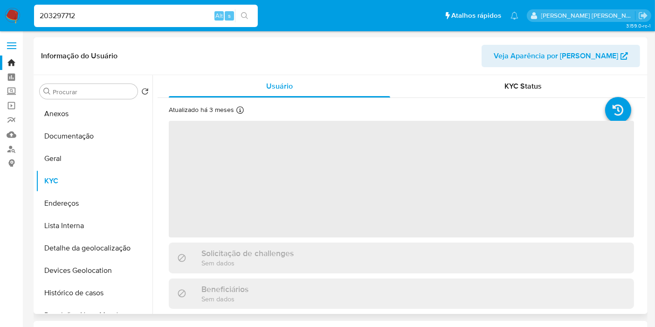
select select "10"
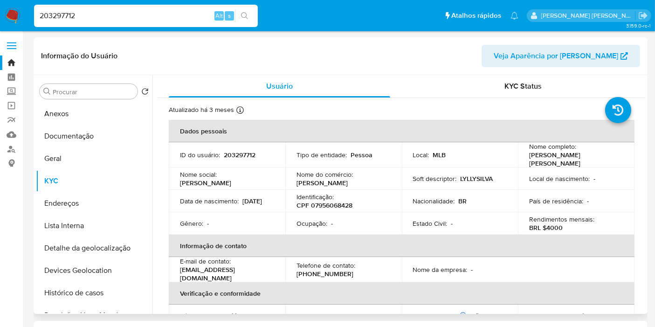
click at [327, 201] on p "CPF 07956068428" at bounding box center [325, 205] width 56 height 8
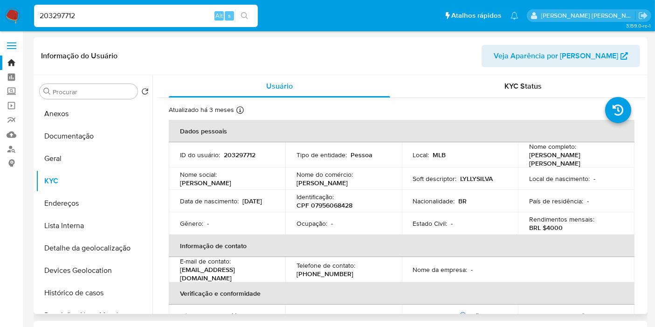
click at [331, 212] on td "Ocupação : -" at bounding box center [343, 223] width 117 height 22
click at [329, 196] on p "Identificação :" at bounding box center [315, 197] width 37 height 8
click at [329, 201] on p "CPF 07956068428" at bounding box center [325, 205] width 56 height 8
copy p "07956068428"
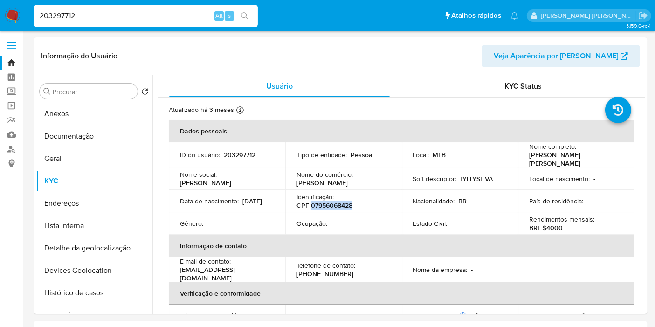
copy p "07956068428"
click at [552, 224] on p "BRL $4000" at bounding box center [546, 227] width 34 height 8
copy p "4000"
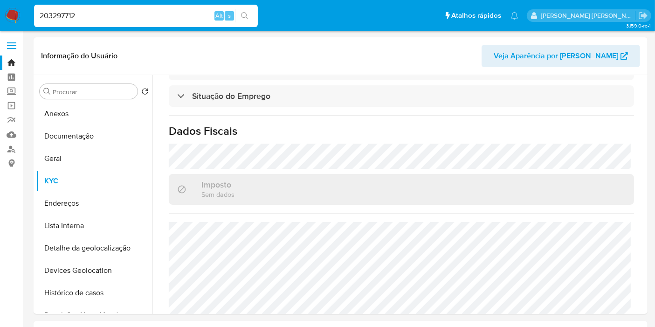
click at [140, 15] on input "203297712" at bounding box center [146, 16] width 224 height 12
paste input "1641495979"
type input "1641495979"
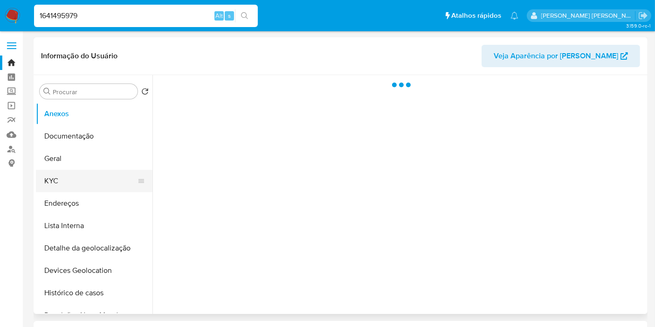
click at [90, 187] on button "KYC" at bounding box center [90, 181] width 109 height 22
select select "10"
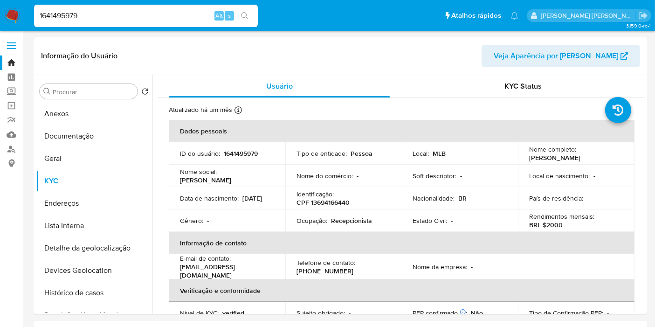
click at [142, 18] on input "1641495979" at bounding box center [146, 16] width 224 height 12
click at [338, 202] on p "CPF 13694166440" at bounding box center [323, 202] width 53 height 8
copy p "13694166440"
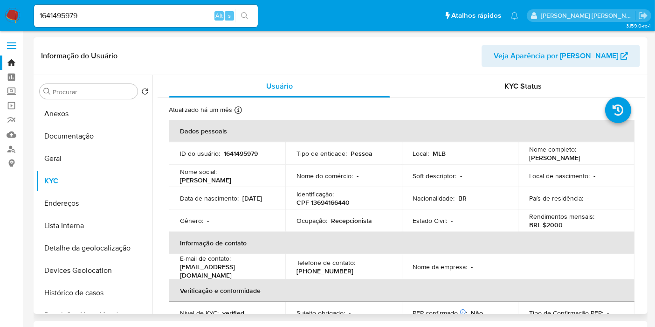
click at [553, 223] on p "BRL $2000" at bounding box center [546, 225] width 34 height 8
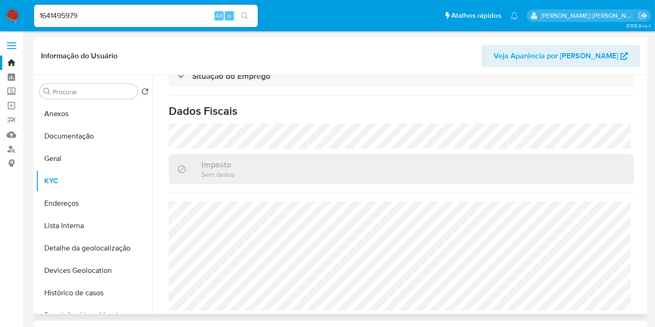
scroll to position [423, 0]
click at [138, 14] on input "1641495979" at bounding box center [146, 16] width 224 height 12
paste input "629060945"
type input "629060945"
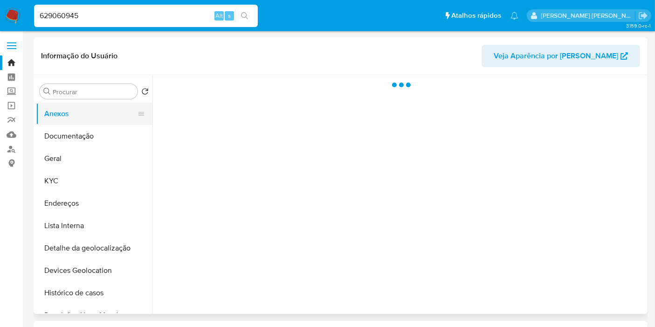
select select "10"
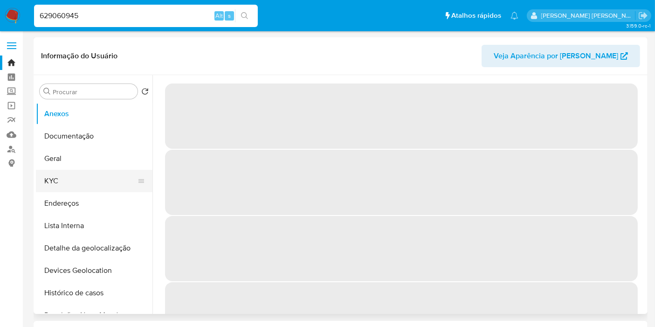
click at [69, 173] on button "KYC" at bounding box center [90, 181] width 109 height 22
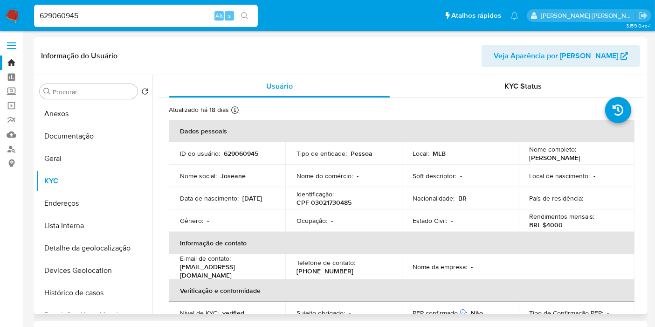
click at [329, 207] on td "Identificação : CPF 03021730485" at bounding box center [343, 198] width 117 height 22
click at [331, 202] on p "CPF 03021730485" at bounding box center [324, 202] width 55 height 8
click at [333, 200] on p "CPF 03021730485" at bounding box center [324, 202] width 55 height 8
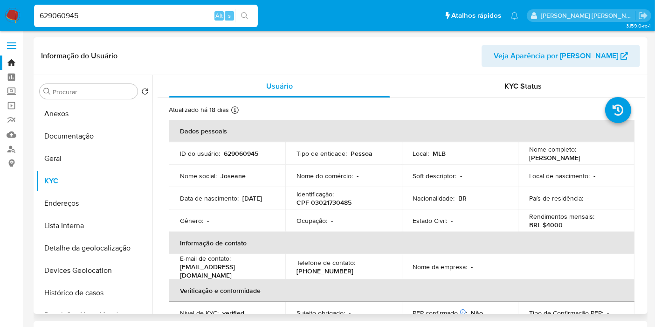
click at [554, 225] on p "BRL $4000" at bounding box center [546, 225] width 34 height 8
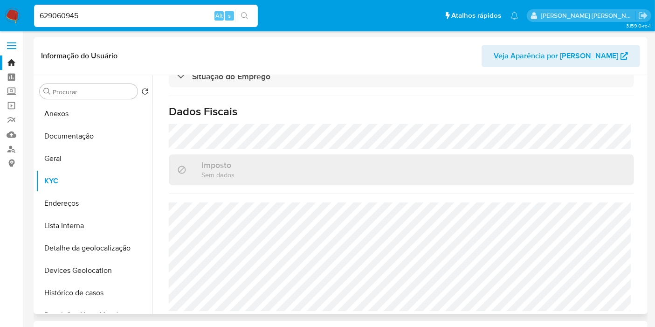
scroll to position [433, 0]
click at [144, 13] on input "629060945" at bounding box center [146, 16] width 224 height 12
paste input "328748992"
type input "328748992"
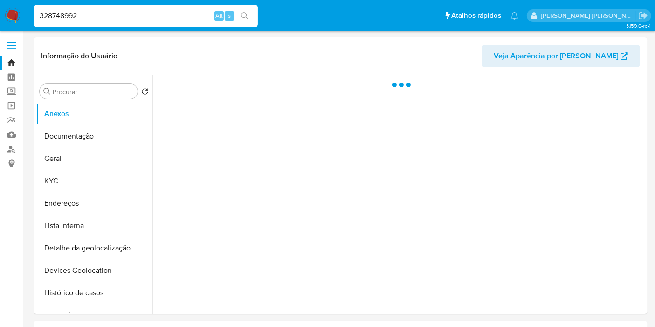
select select "10"
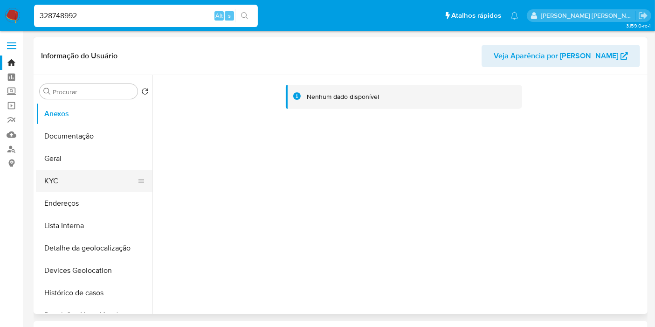
click at [110, 180] on button "KYC" at bounding box center [90, 181] width 109 height 22
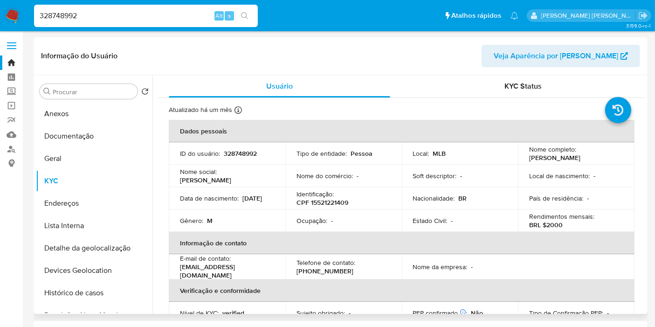
click at [330, 204] on p "CPF 15521221409" at bounding box center [323, 202] width 52 height 8
click at [529, 156] on p "Guilherme Rhyan Pereira Silva" at bounding box center [554, 157] width 51 height 8
drag, startPoint x: 527, startPoint y: 156, endPoint x: 620, endPoint y: 159, distance: 92.9
click at [620, 159] on div "Nome completo : Guilherme Rhyan Pereira Silva" at bounding box center [576, 153] width 94 height 17
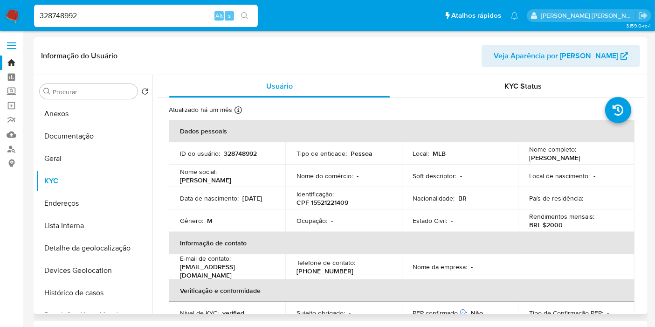
click at [338, 199] on p "CPF 15521221409" at bounding box center [323, 202] width 52 height 8
click at [549, 224] on p "BRL $2000" at bounding box center [546, 225] width 34 height 8
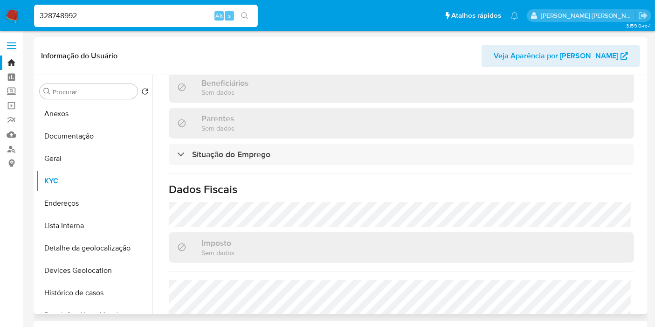
scroll to position [442, 0]
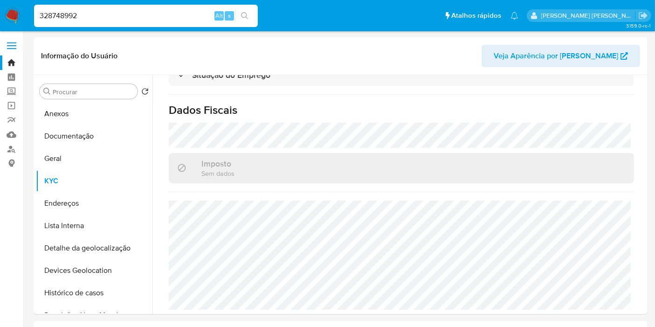
click at [174, 7] on div "328748992 Alt s" at bounding box center [146, 16] width 224 height 22
click at [174, 14] on input "328748992" at bounding box center [146, 16] width 224 height 12
paste input "405054573"
type input "405054573"
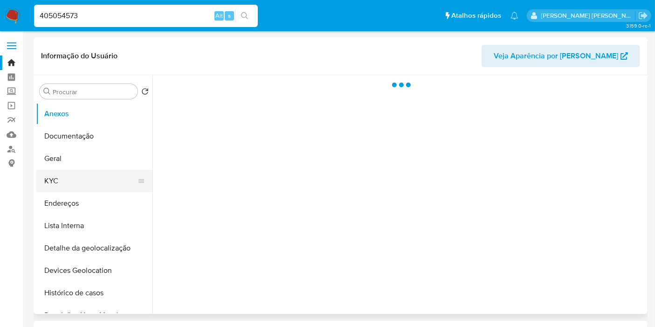
select select "10"
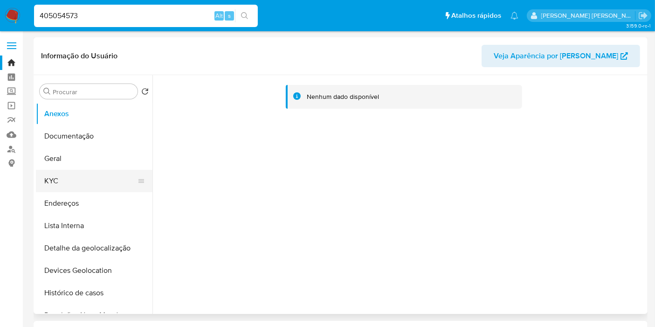
click at [99, 175] on button "KYC" at bounding box center [90, 181] width 109 height 22
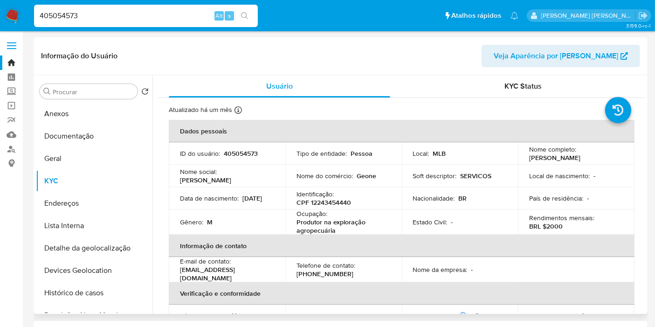
click at [336, 201] on p "CPF 12243454440" at bounding box center [324, 202] width 55 height 8
click at [553, 226] on p "BRL $2000" at bounding box center [546, 226] width 34 height 8
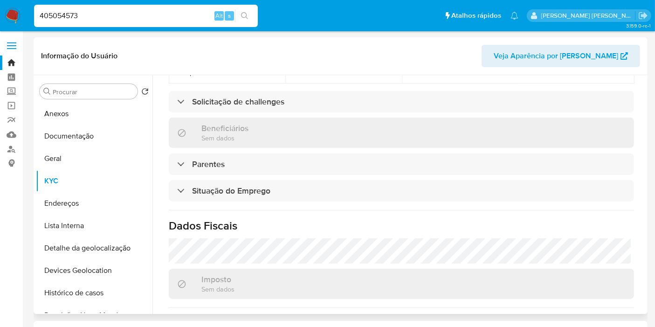
scroll to position [426, 0]
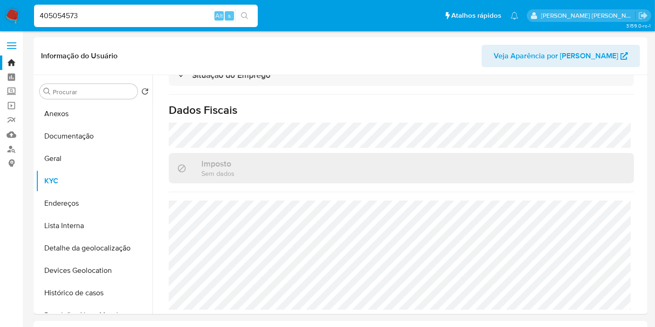
click at [171, 14] on input "405054573" at bounding box center [146, 16] width 224 height 12
paste input "1121478360"
type input "1121478360"
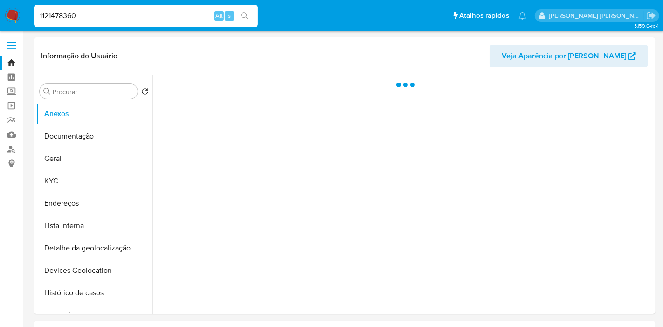
select select "10"
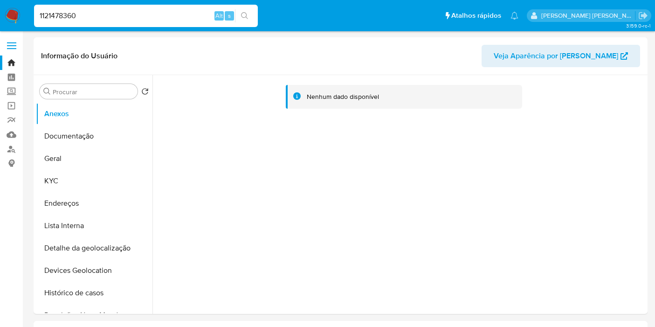
select select "10"
drag, startPoint x: 81, startPoint y: 177, endPoint x: 86, endPoint y: 165, distance: 13.2
click at [79, 177] on button "KYC" at bounding box center [94, 181] width 117 height 22
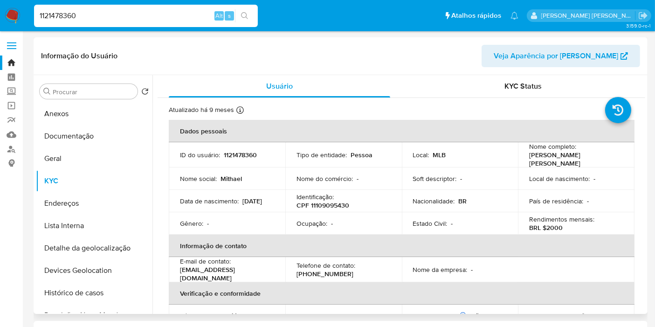
click at [332, 203] on p "CPF 11109095430" at bounding box center [323, 205] width 53 height 8
copy p "11109095430"
click at [552, 223] on p "BRL $2000" at bounding box center [546, 227] width 34 height 8
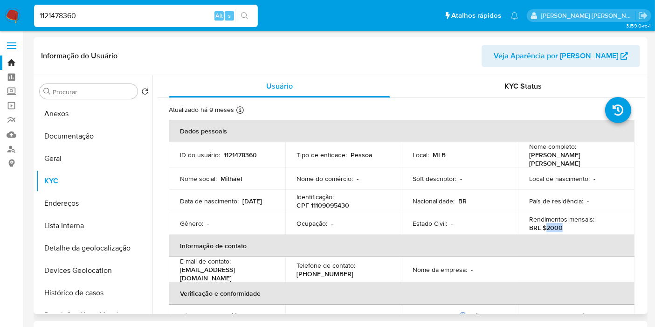
click at [552, 223] on p "BRL $2000" at bounding box center [546, 227] width 34 height 8
copy p "2000"
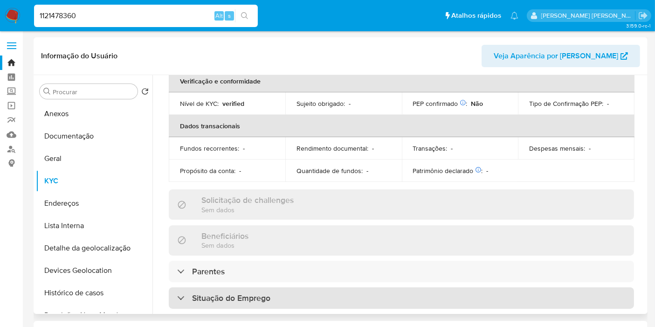
scroll to position [414, 0]
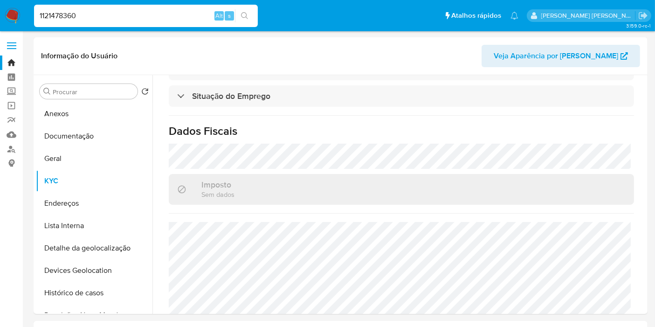
click at [138, 20] on input "1121478360" at bounding box center [146, 16] width 224 height 12
paste input "95147549"
type input "195147549"
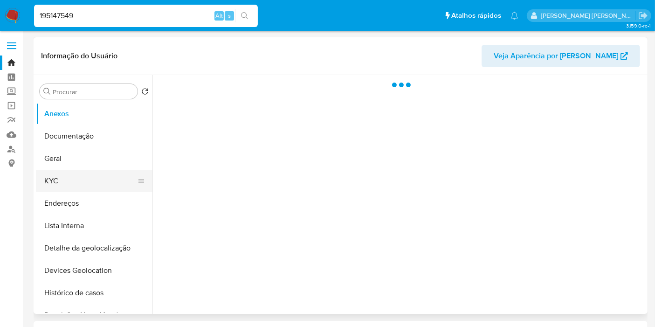
click at [89, 181] on button "KYC" at bounding box center [90, 181] width 109 height 22
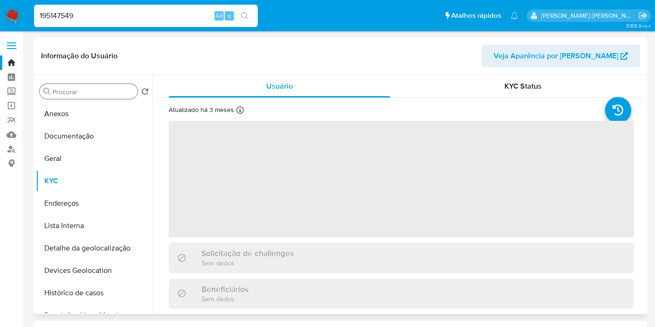
select select "10"
click at [98, 89] on input "Procurar" at bounding box center [93, 92] width 81 height 8
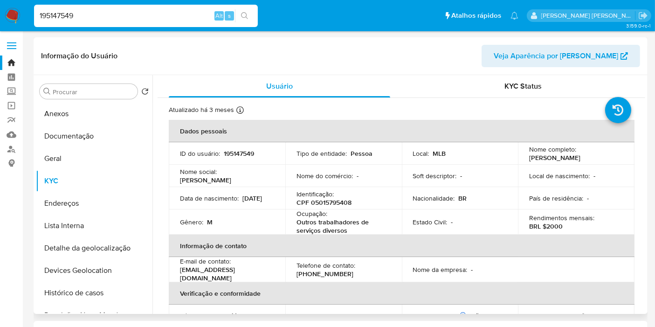
click at [336, 196] on div "Identificação : CPF 05015795408" at bounding box center [344, 198] width 94 height 17
copy p "CPF"
click at [336, 203] on p "CPF 05015795408" at bounding box center [324, 202] width 55 height 8
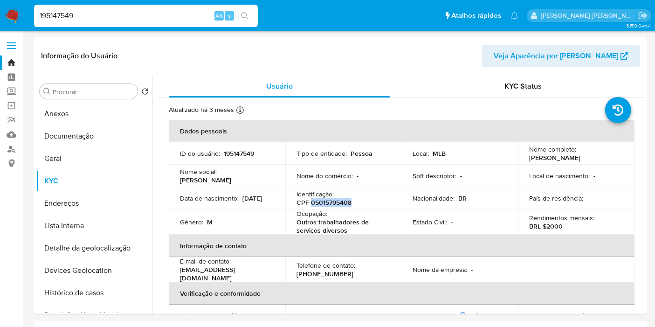
copy p "05015795408"
